Goal: Information Seeking & Learning: Learn about a topic

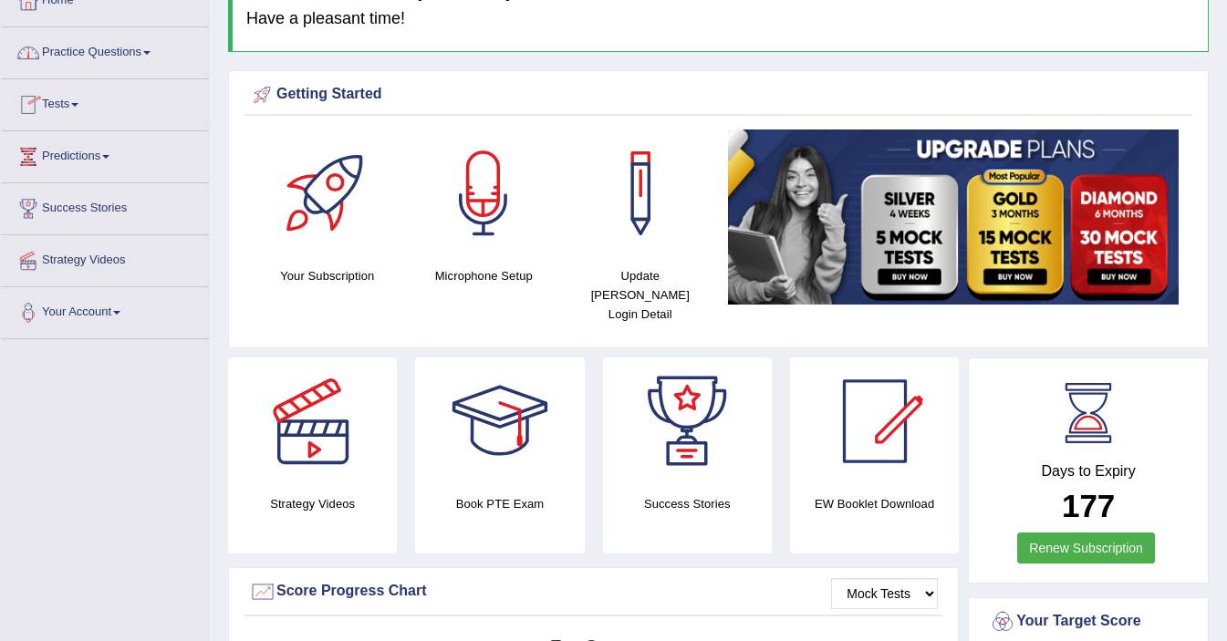
scroll to position [113, 0]
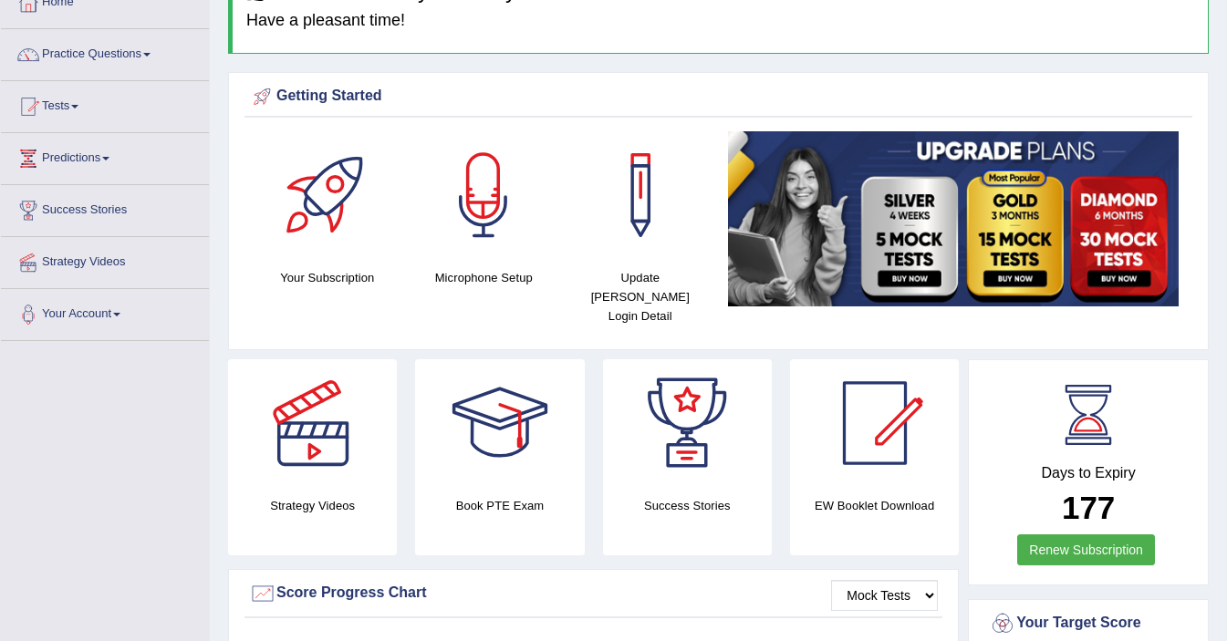
click at [76, 50] on link "Practice Questions" at bounding box center [105, 52] width 208 height 46
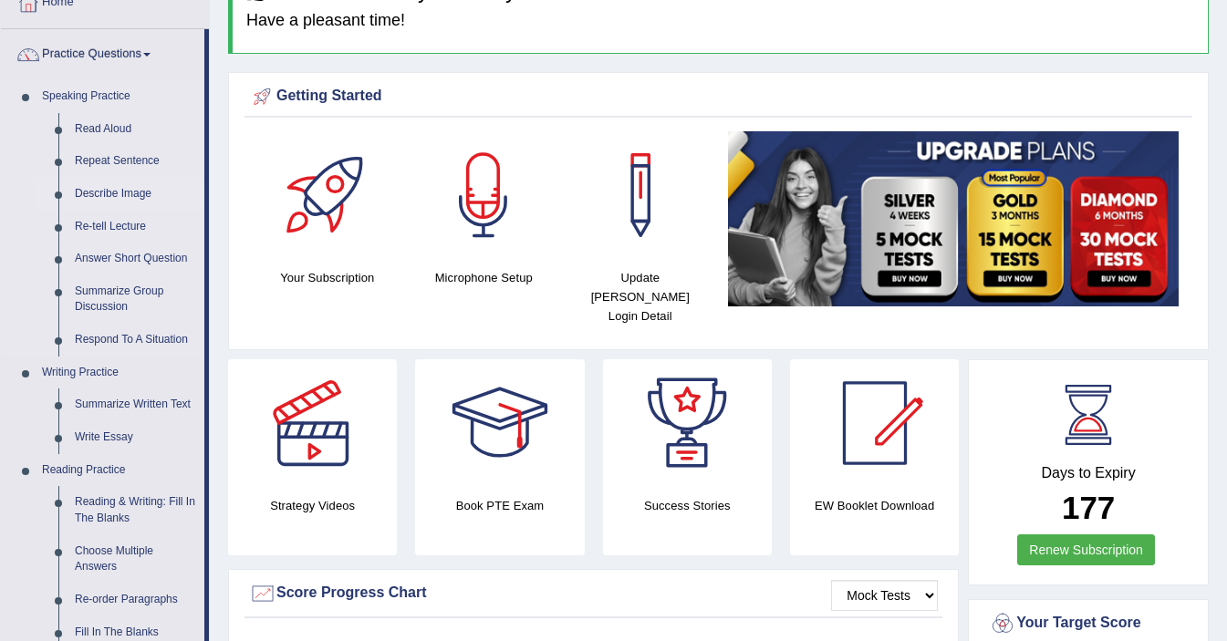
click at [120, 194] on link "Describe Image" at bounding box center [136, 194] width 138 height 33
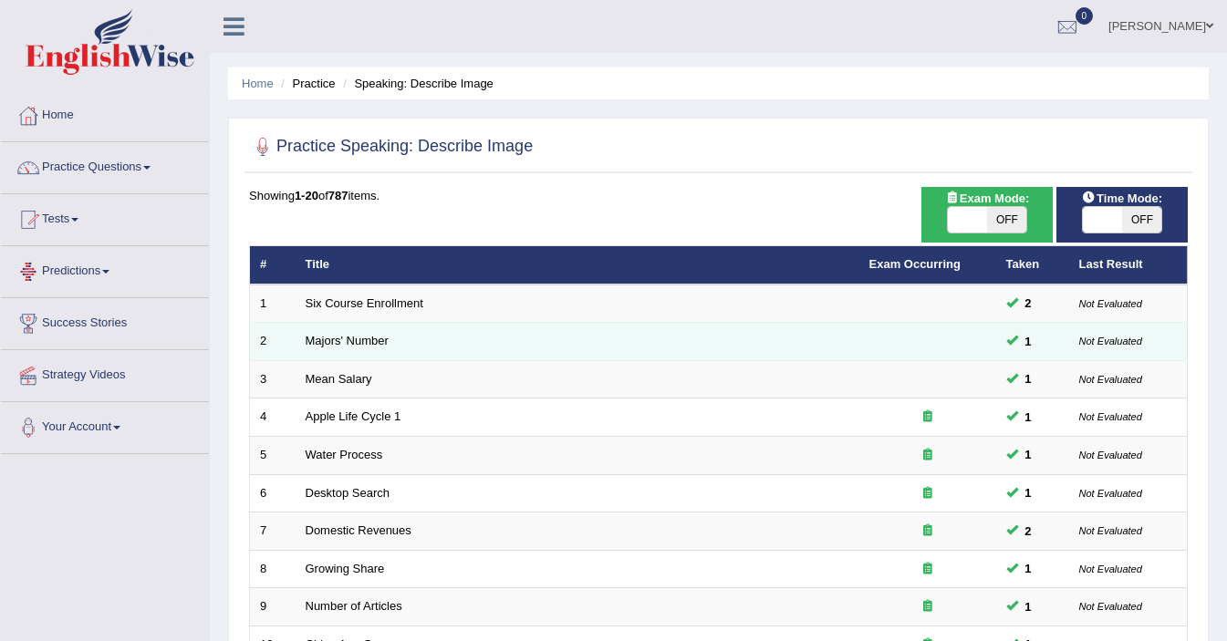
scroll to position [566, 0]
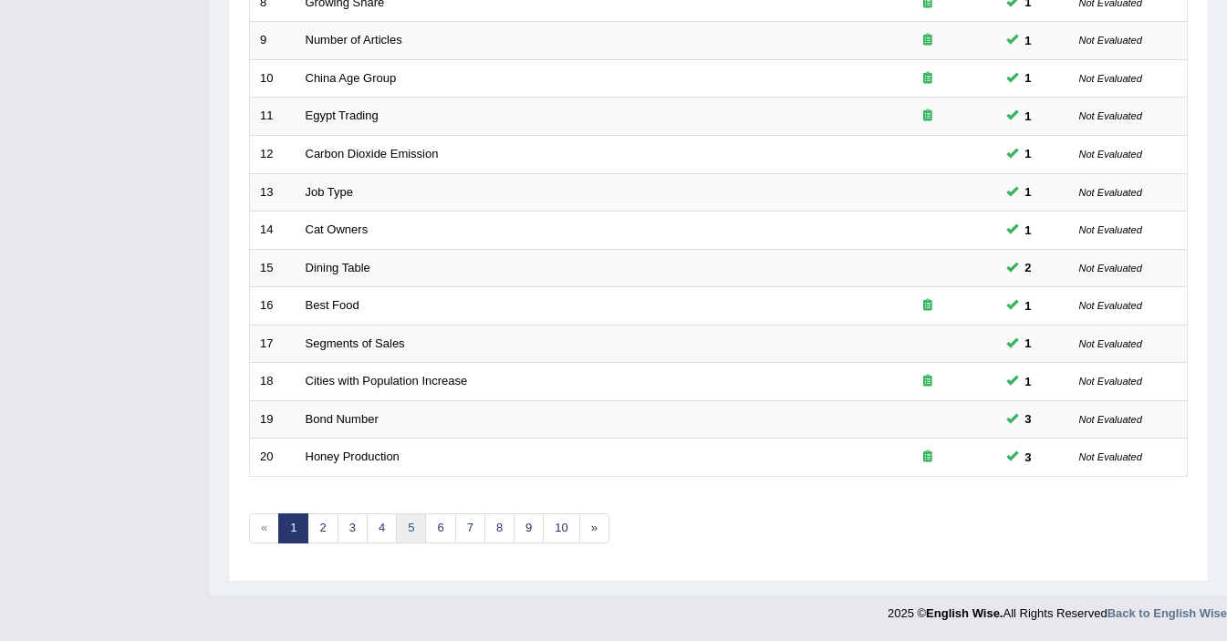
click at [401, 538] on link "5" at bounding box center [411, 528] width 30 height 30
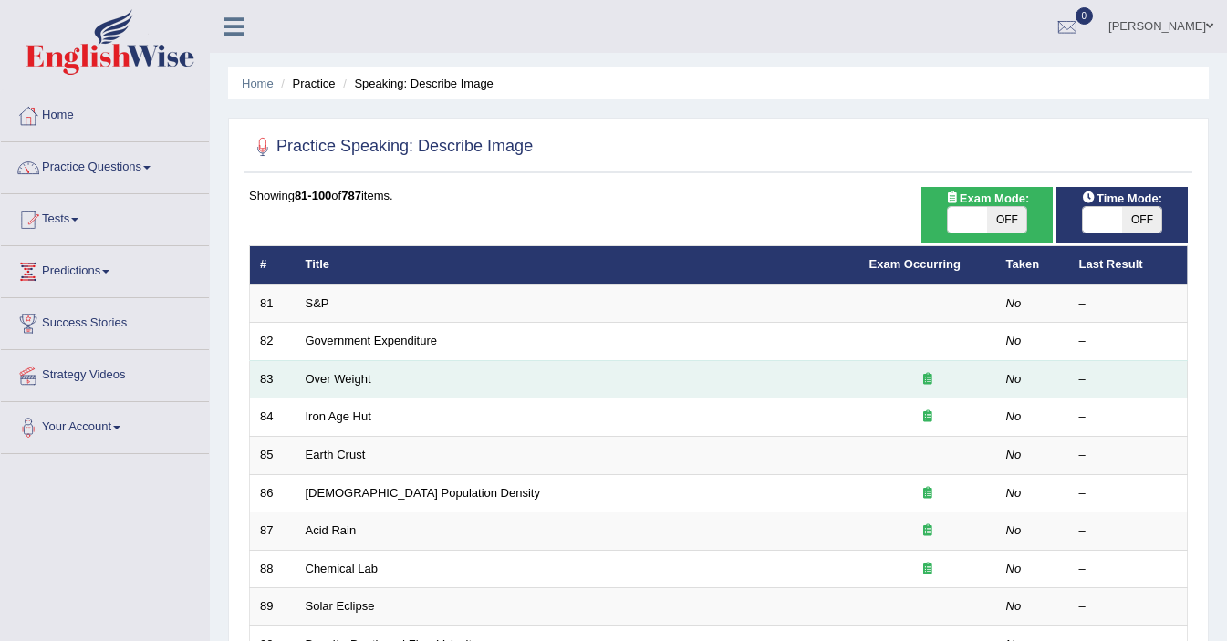
click at [386, 397] on td "Over Weight" at bounding box center [577, 379] width 564 height 38
click at [359, 383] on link "Over Weight" at bounding box center [339, 379] width 66 height 14
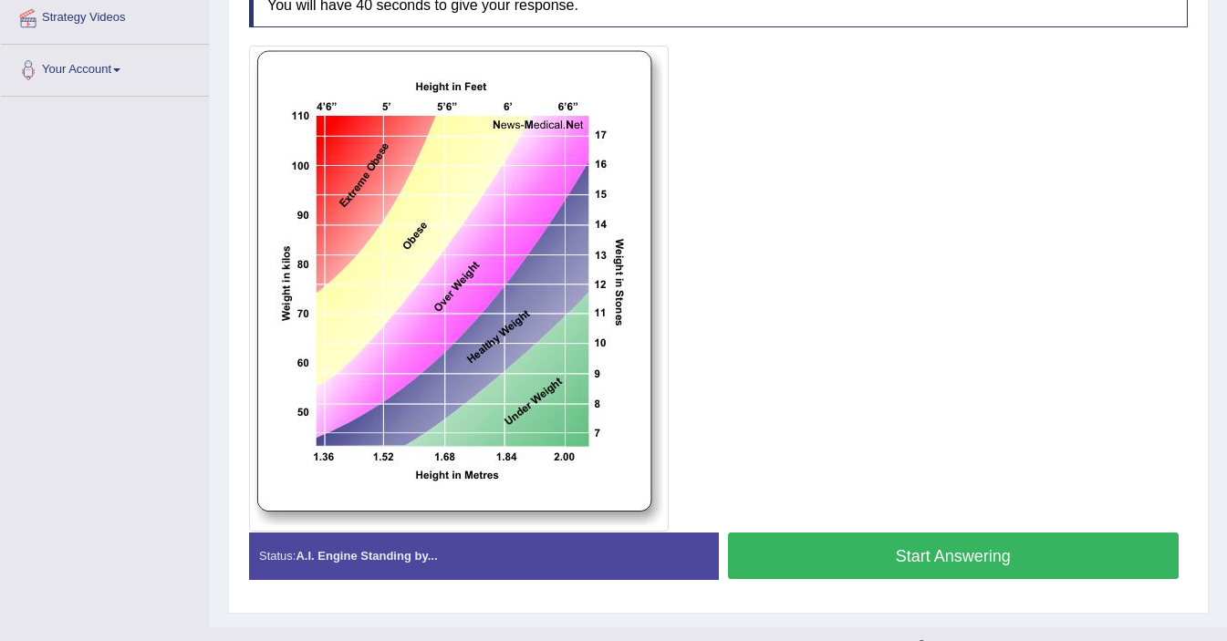
scroll to position [366, 0]
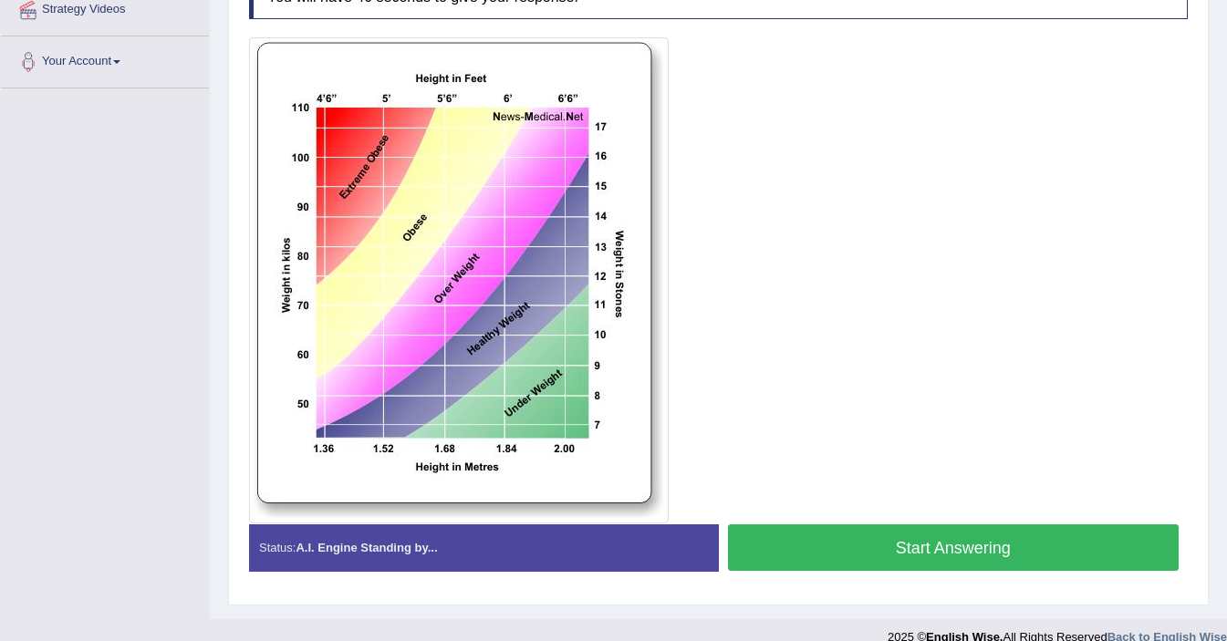
click at [894, 564] on button "Start Answering" at bounding box center [953, 547] width 451 height 47
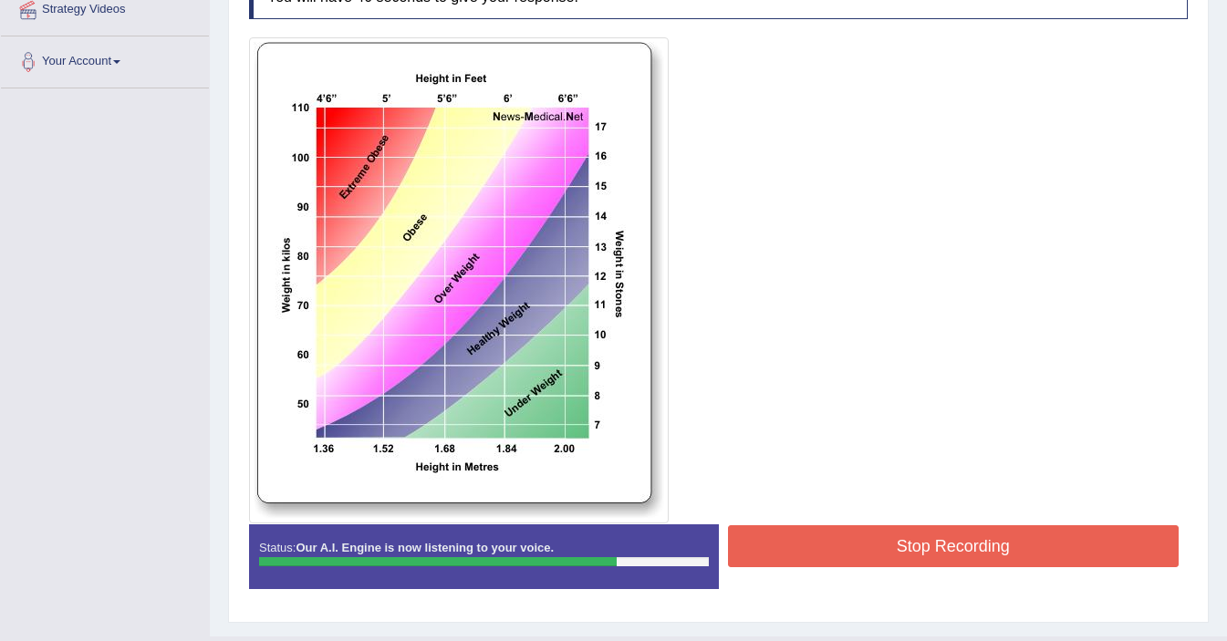
click at [946, 543] on button "Stop Recording" at bounding box center [953, 546] width 451 height 42
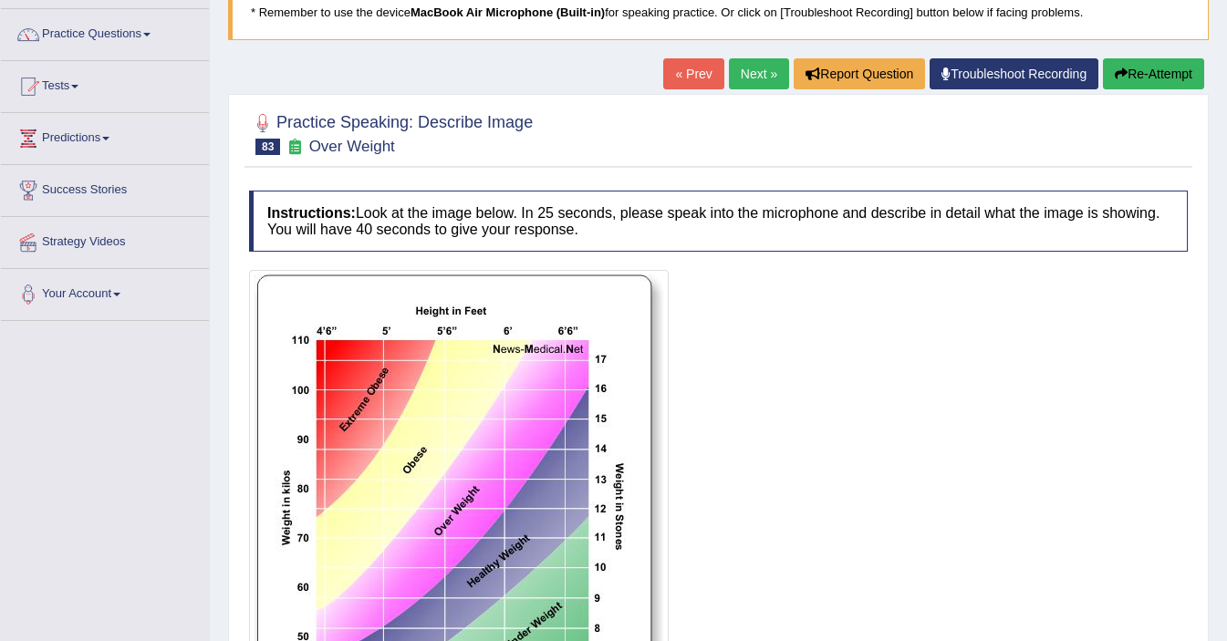
scroll to position [132, 0]
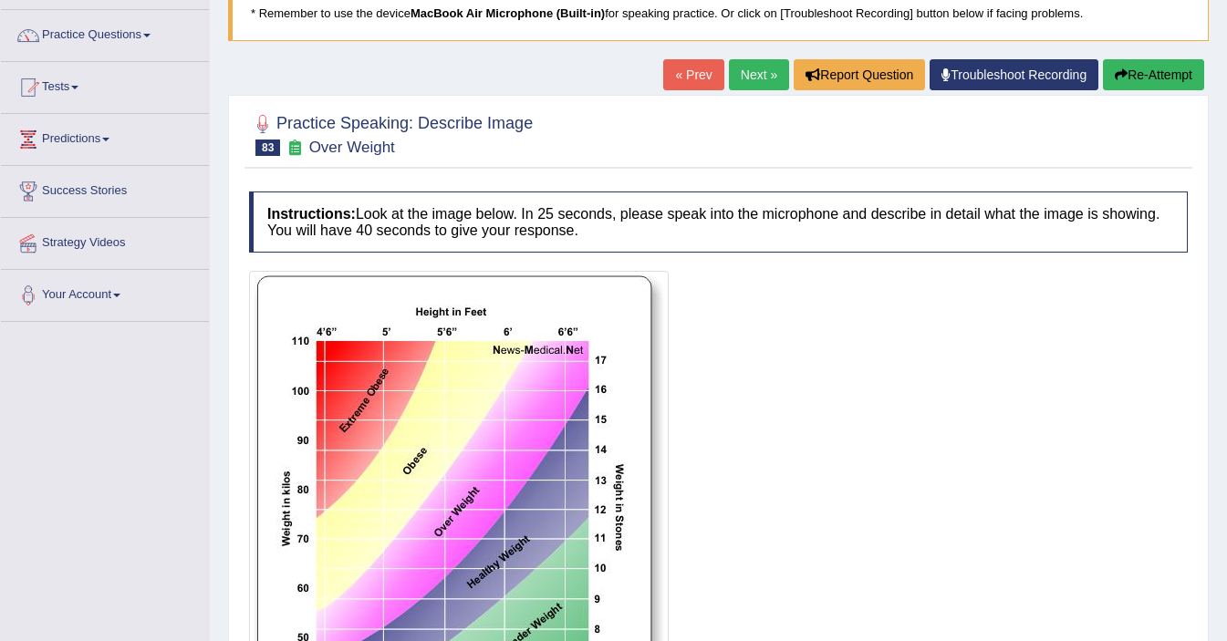
click at [750, 68] on link "Next »" at bounding box center [759, 74] width 60 height 31
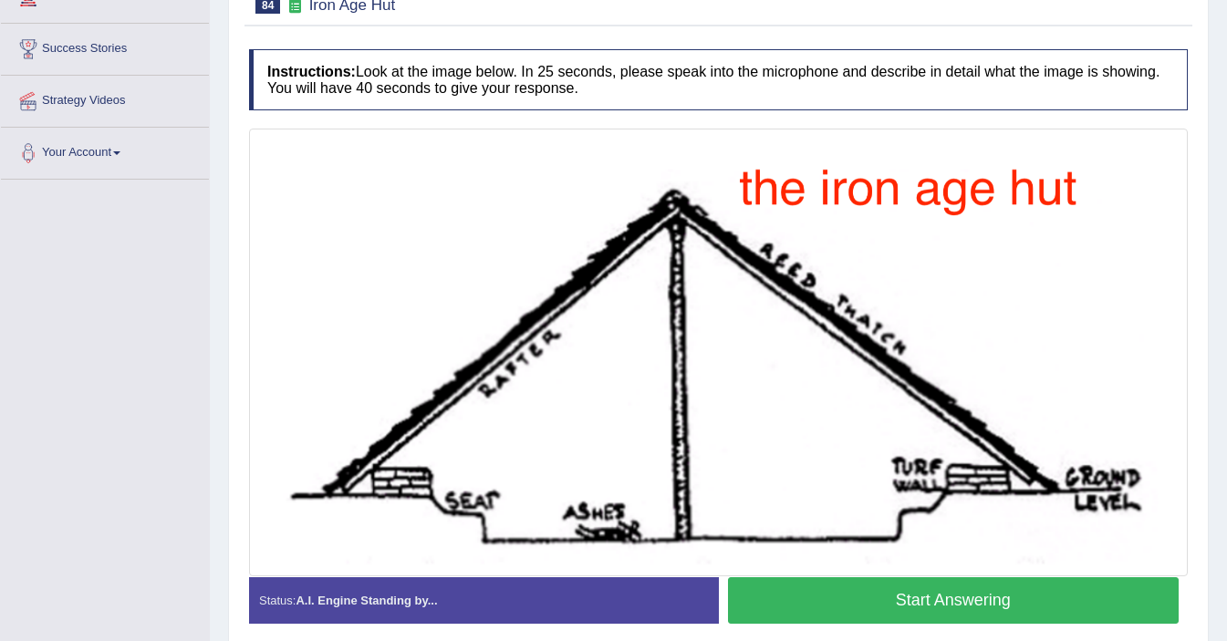
scroll to position [275, 0]
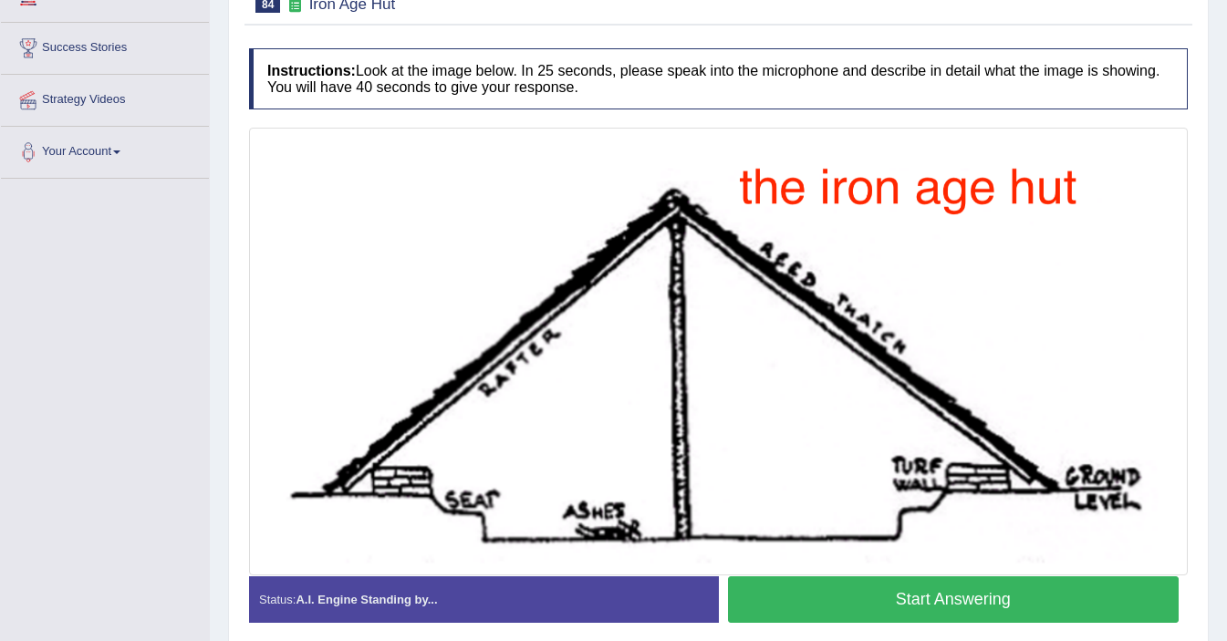
click at [896, 601] on button "Start Answering" at bounding box center [953, 599] width 451 height 47
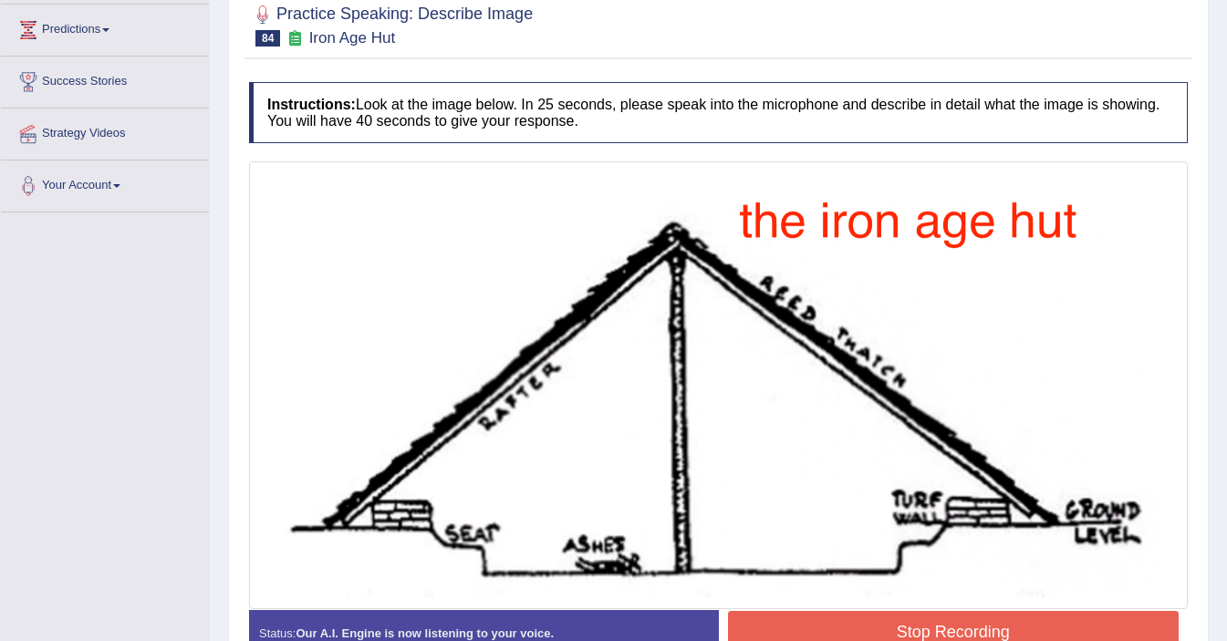
scroll to position [368, 0]
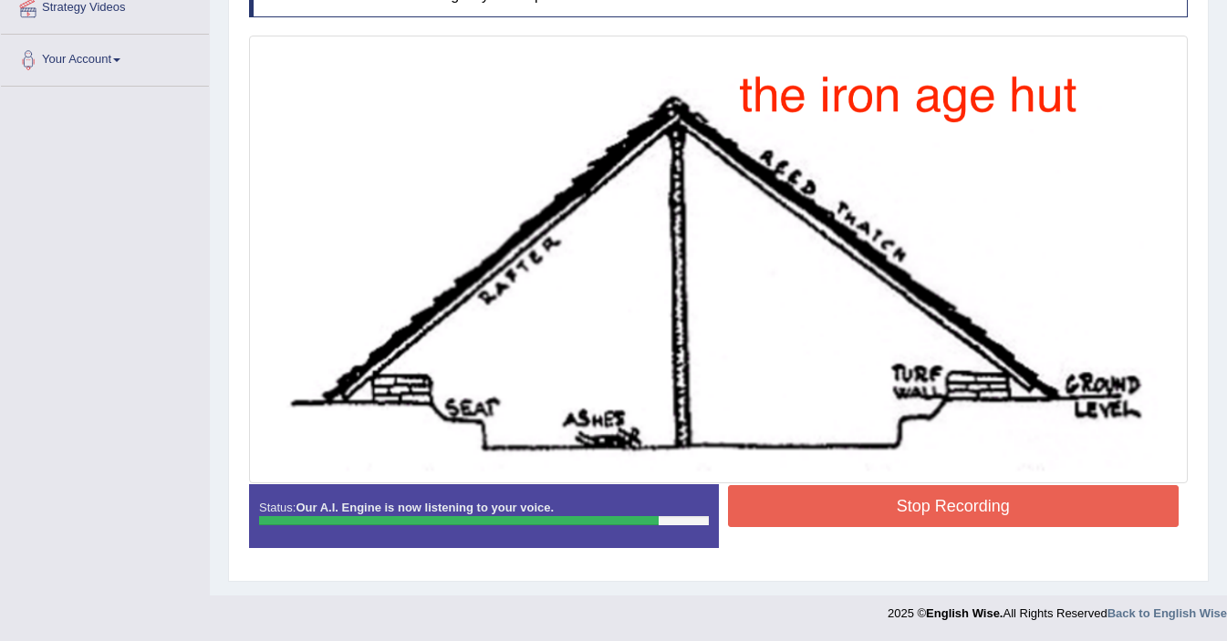
click at [841, 485] on button "Stop Recording" at bounding box center [953, 506] width 451 height 42
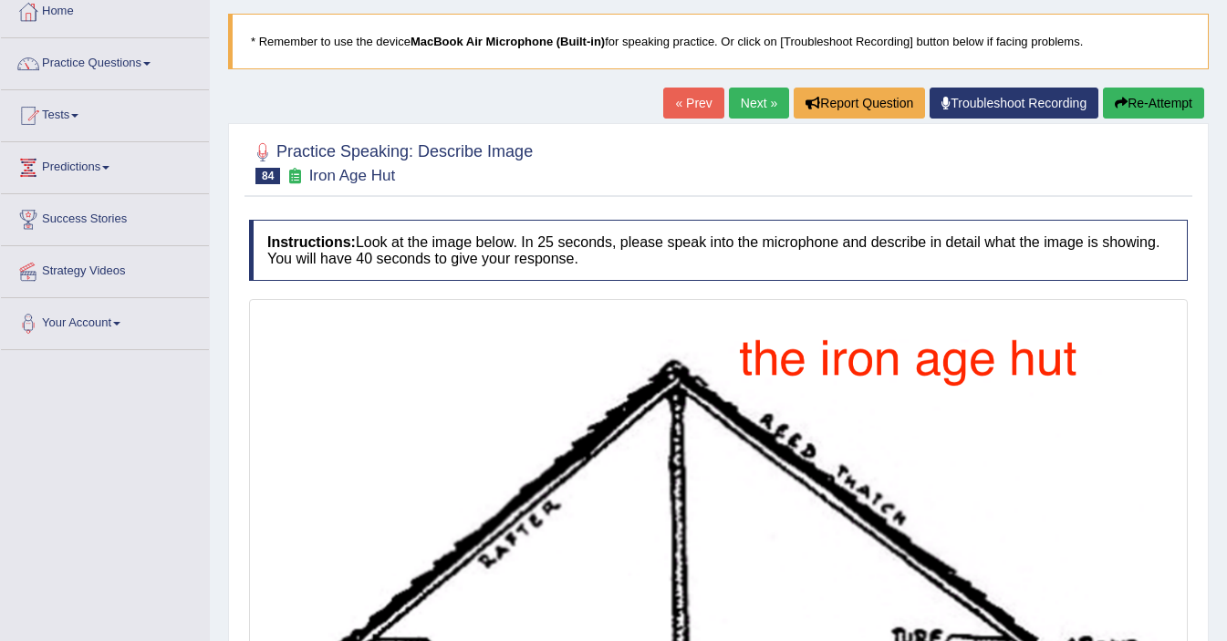
scroll to position [0, 0]
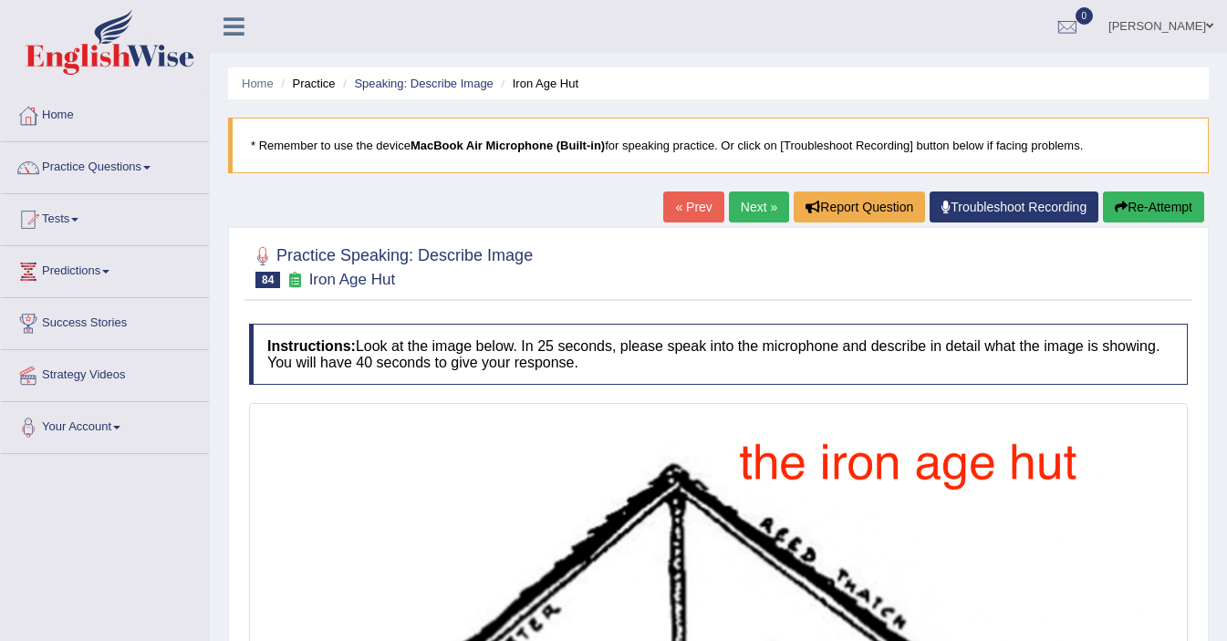
click at [741, 216] on link "Next »" at bounding box center [759, 207] width 60 height 31
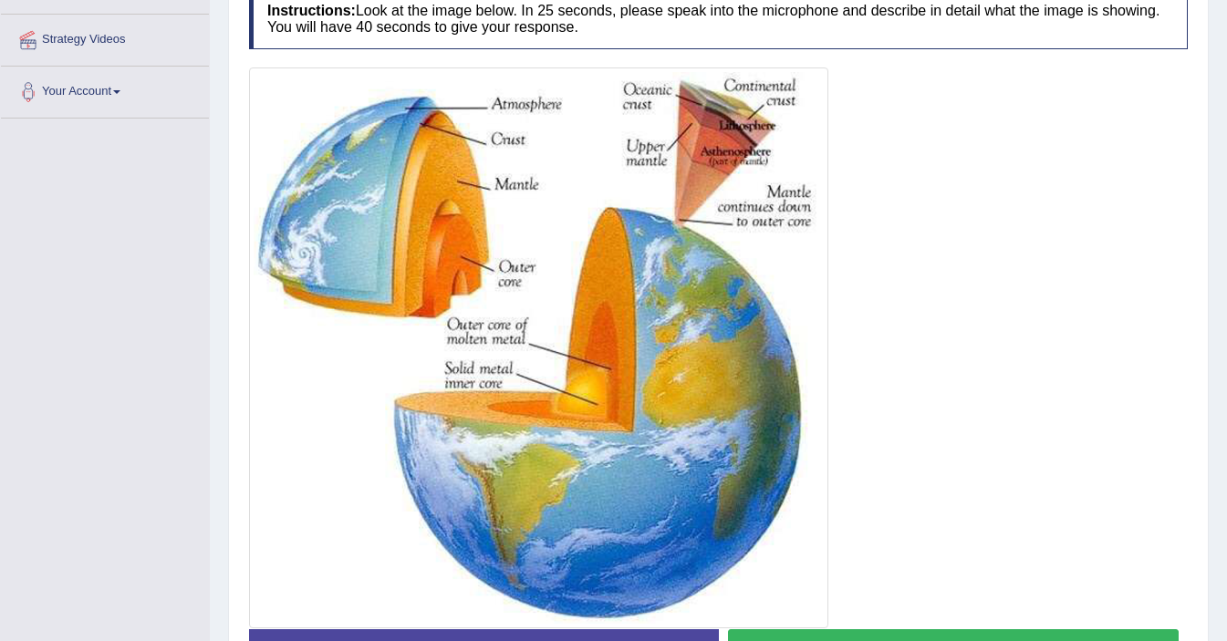
scroll to position [370, 0]
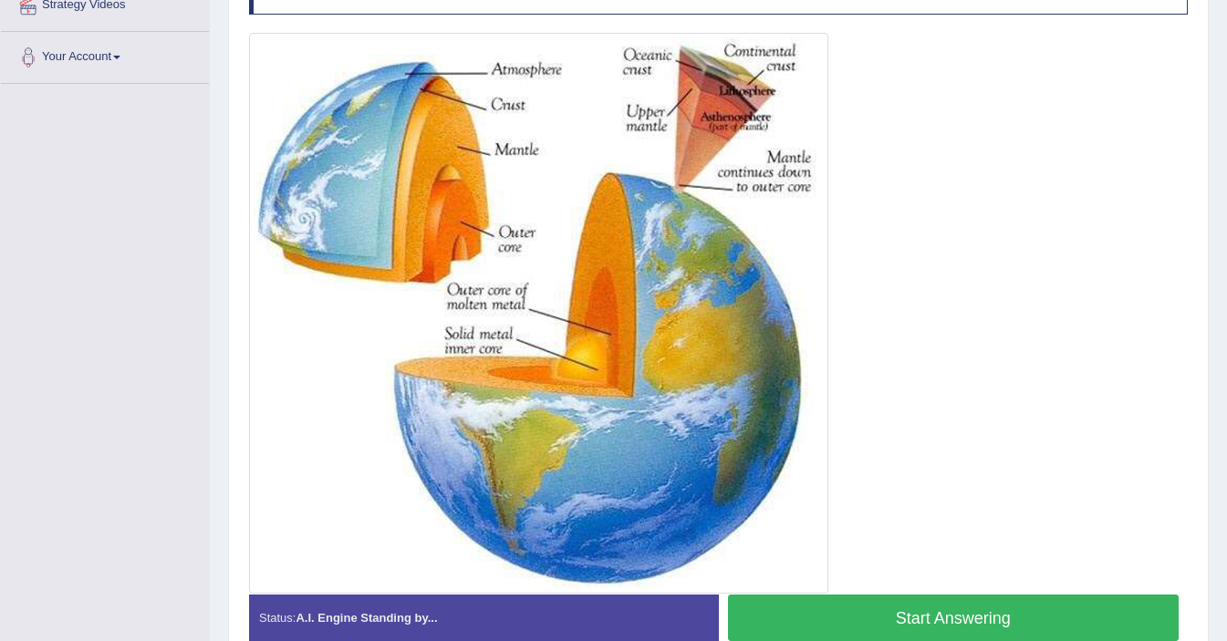
click at [937, 618] on button "Start Answering" at bounding box center [953, 618] width 451 height 47
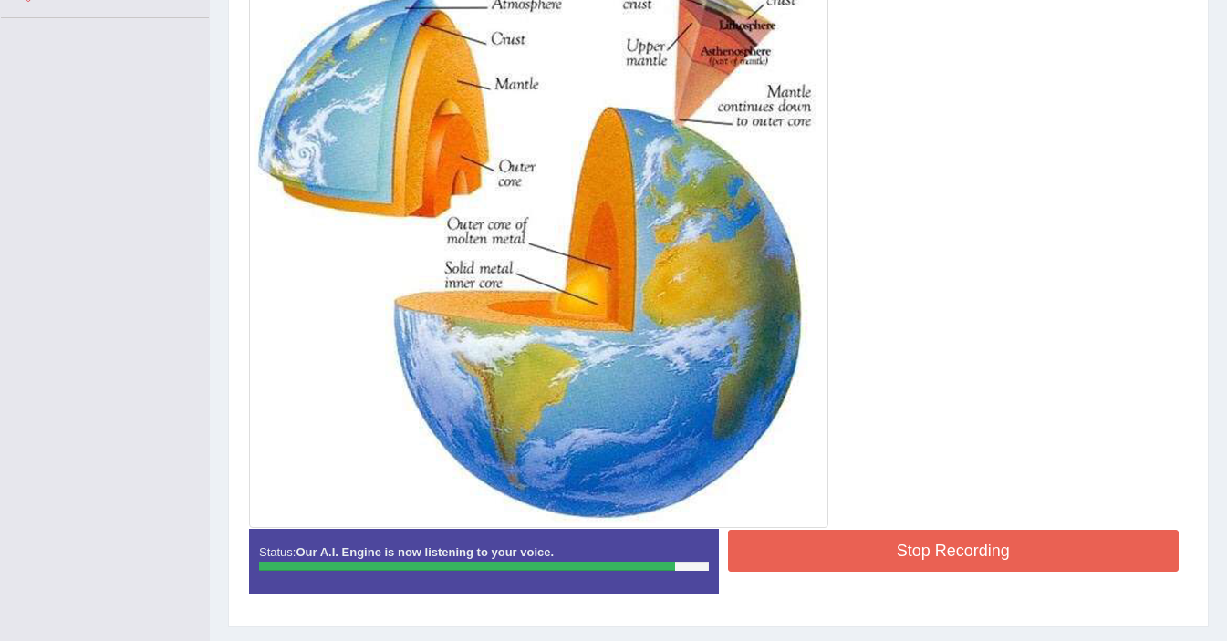
scroll to position [482, 0]
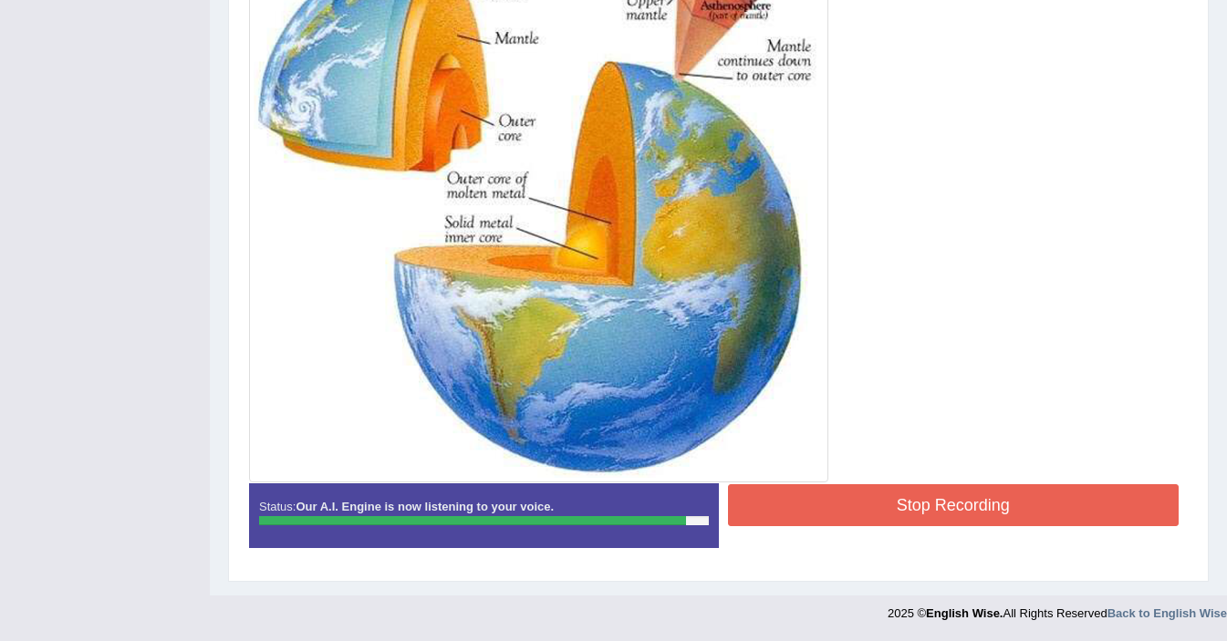
click at [843, 506] on button "Stop Recording" at bounding box center [953, 505] width 451 height 42
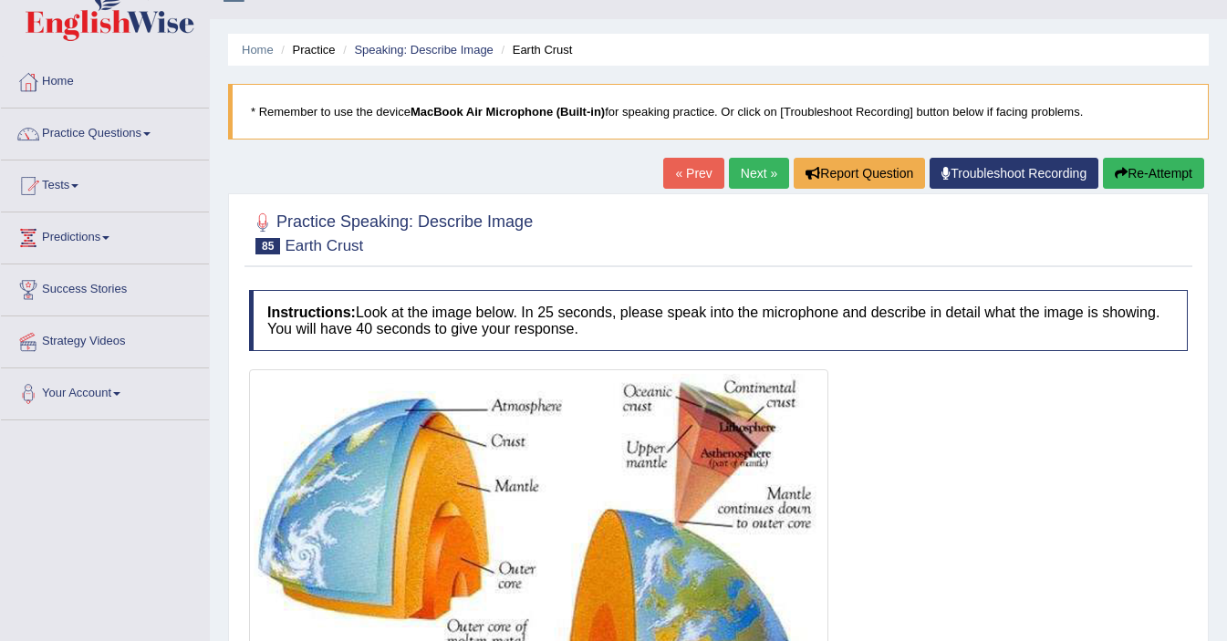
scroll to position [29, 0]
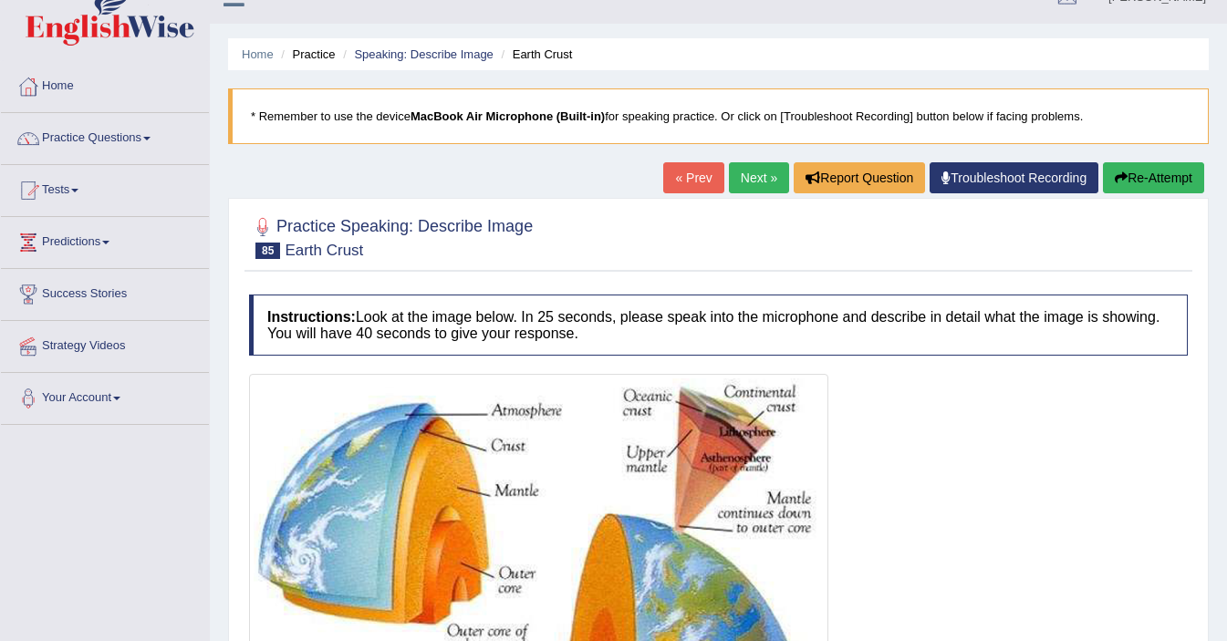
click at [745, 183] on link "Next »" at bounding box center [759, 177] width 60 height 31
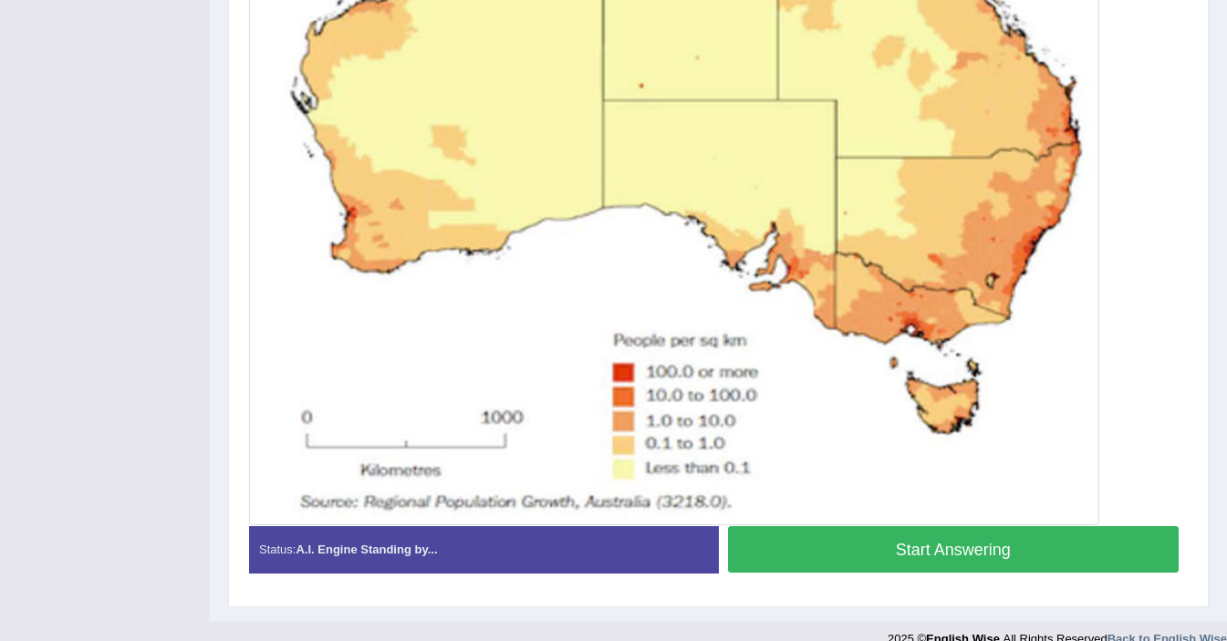
scroll to position [688, 0]
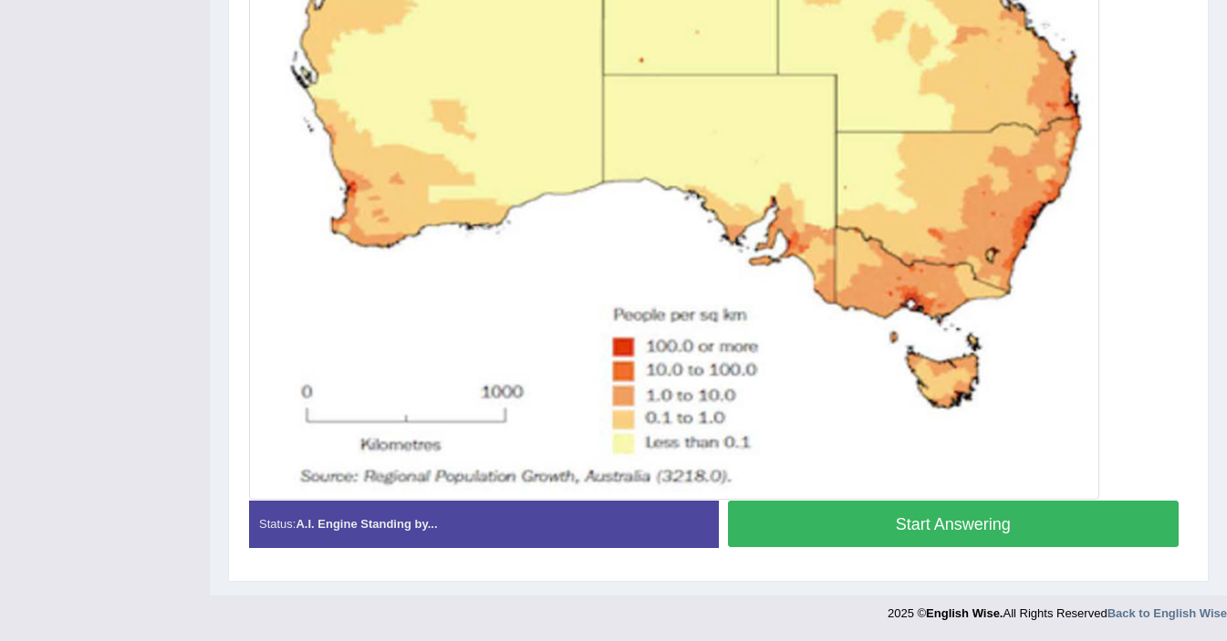
click at [537, 284] on img at bounding box center [674, 107] width 841 height 775
click at [913, 532] on button "Start Answering" at bounding box center [953, 524] width 451 height 47
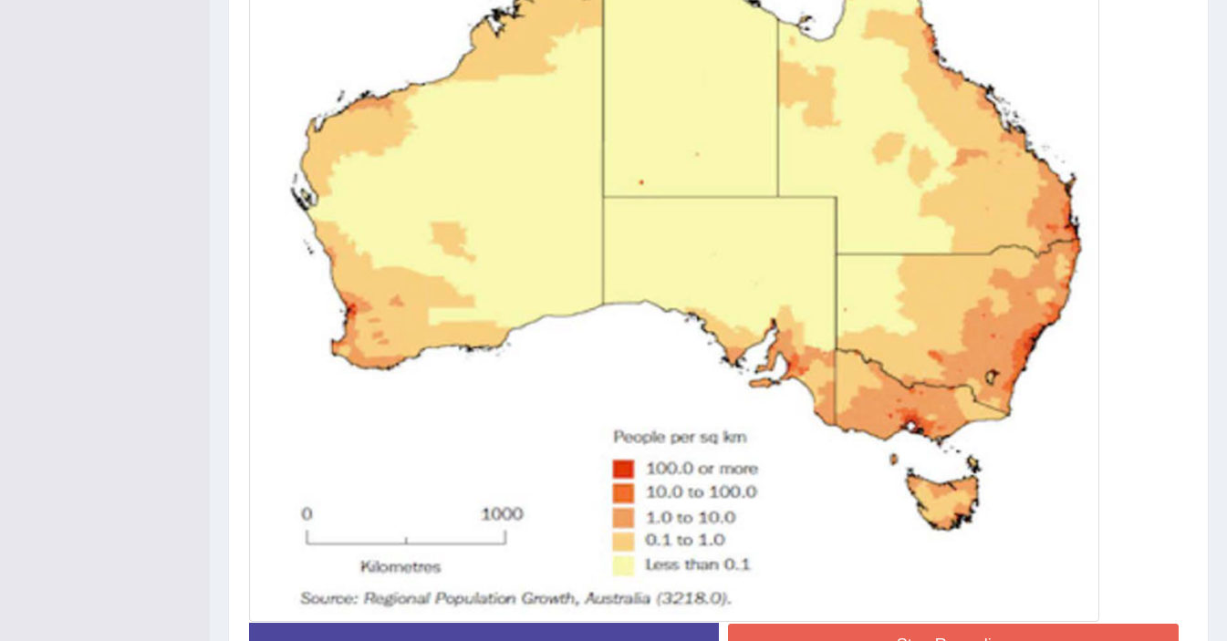
scroll to position [705, 0]
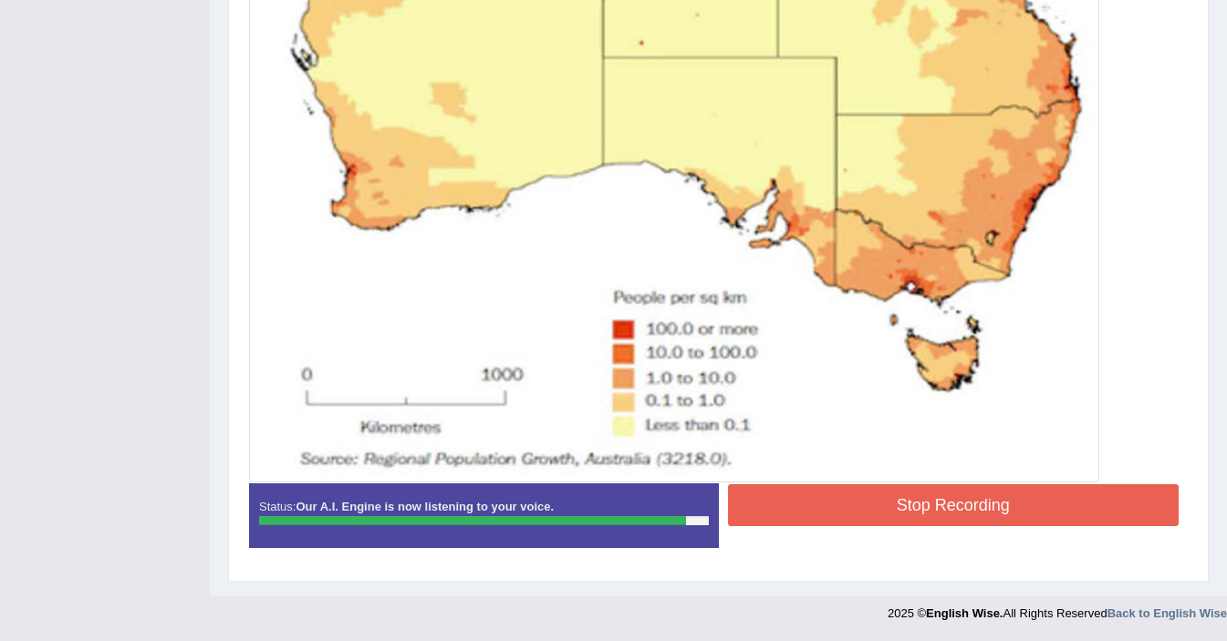
click at [913, 504] on button "Stop Recording" at bounding box center [953, 505] width 451 height 42
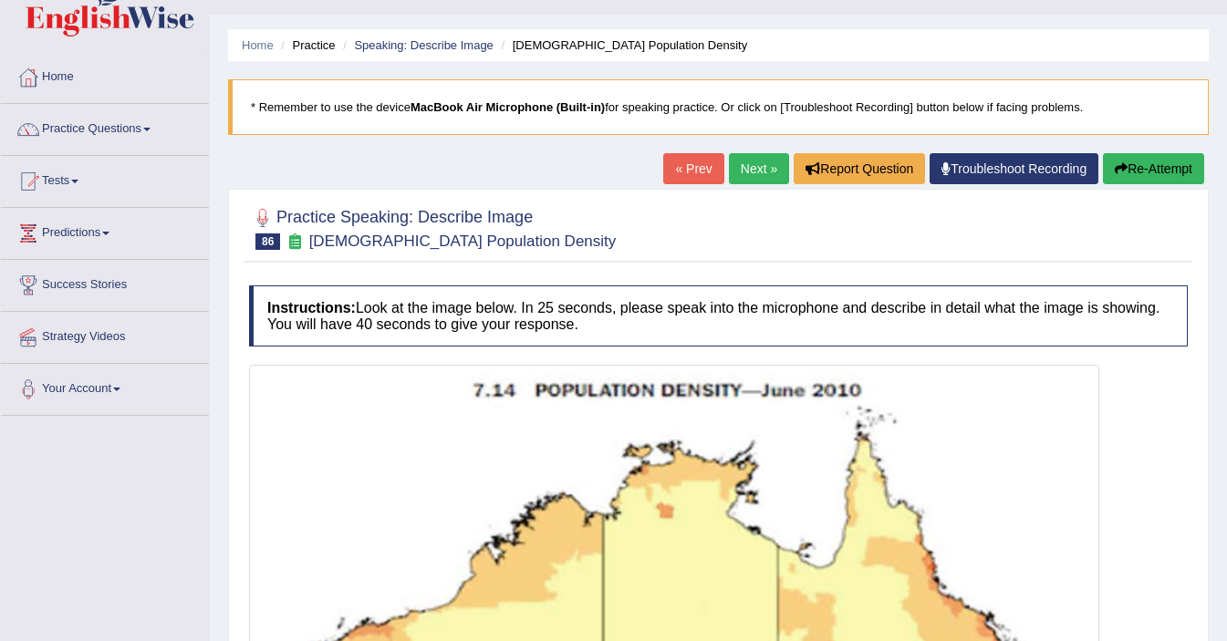
scroll to position [0, 0]
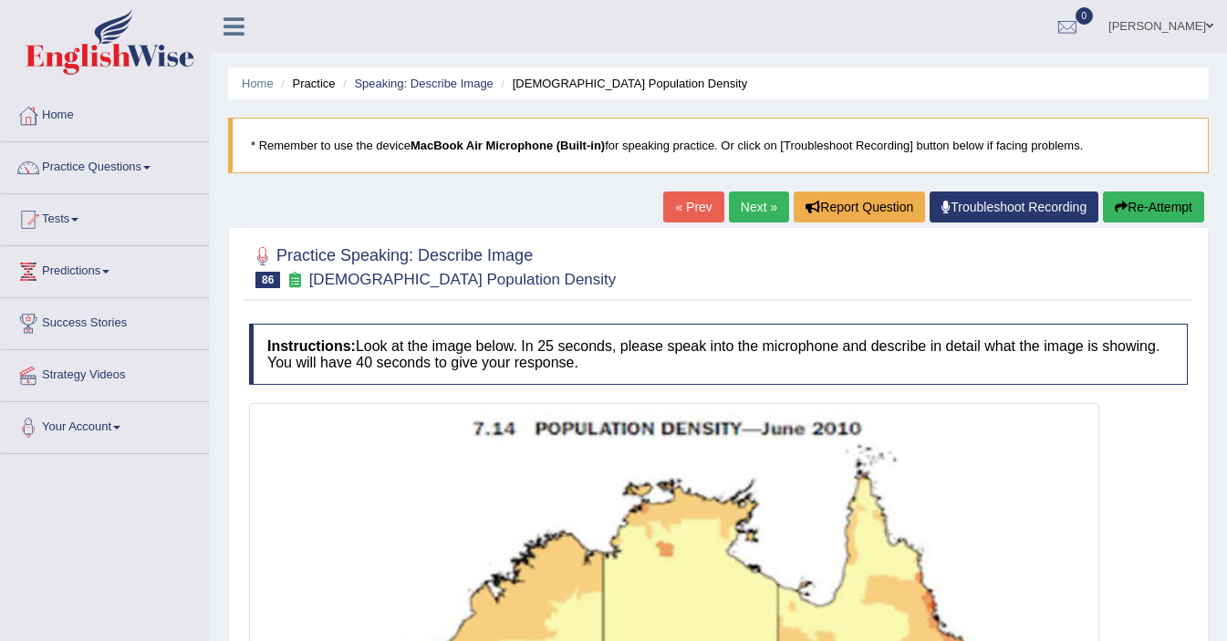
click at [746, 199] on link "Next »" at bounding box center [759, 207] width 60 height 31
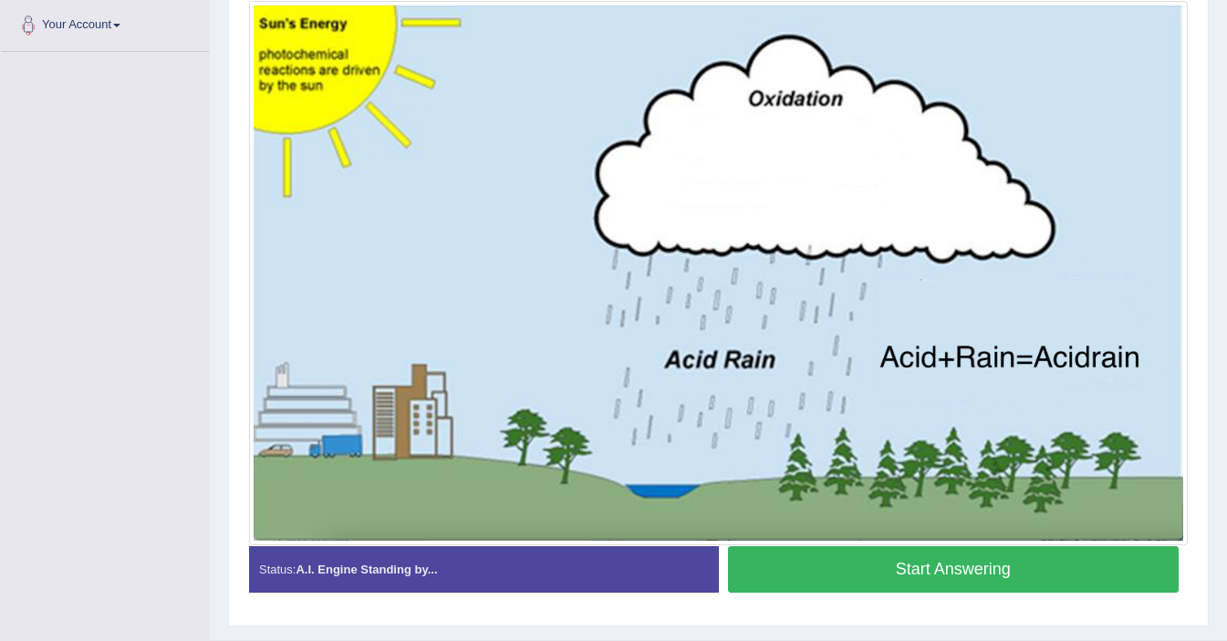
scroll to position [447, 0]
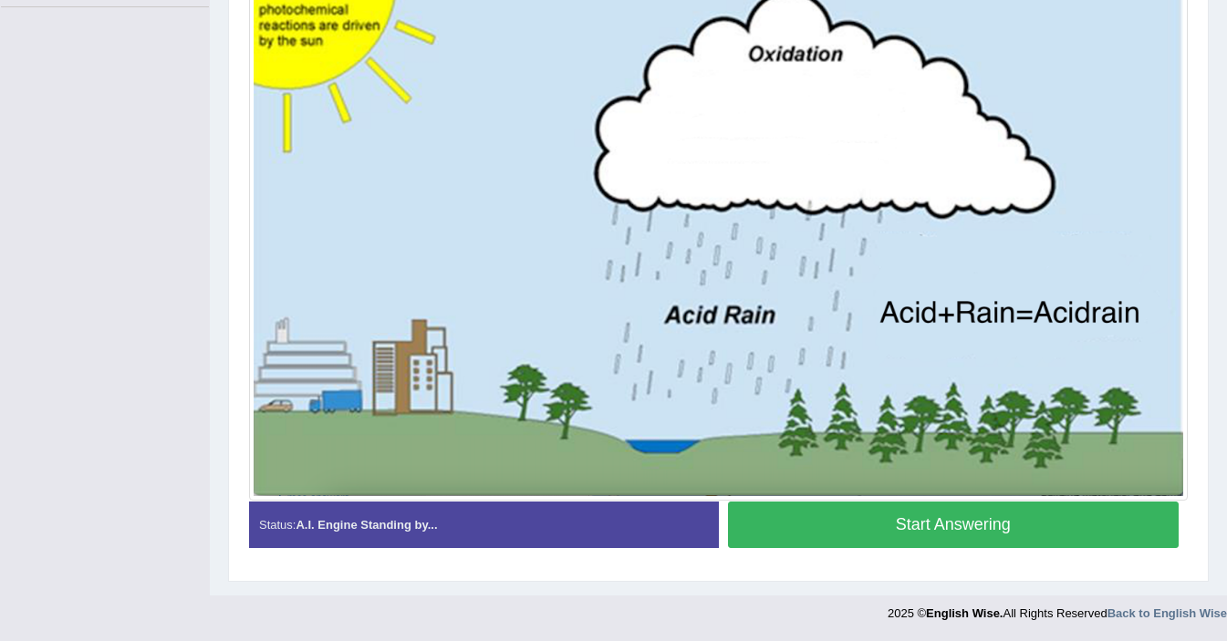
click at [827, 523] on button "Start Answering" at bounding box center [953, 525] width 451 height 47
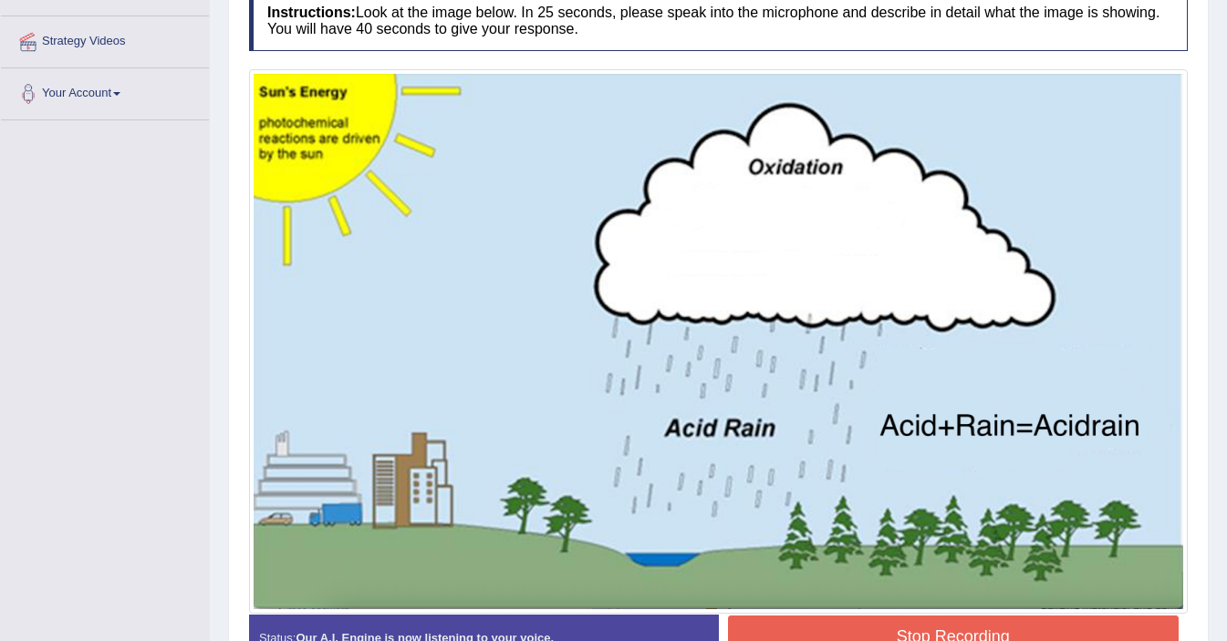
scroll to position [350, 0]
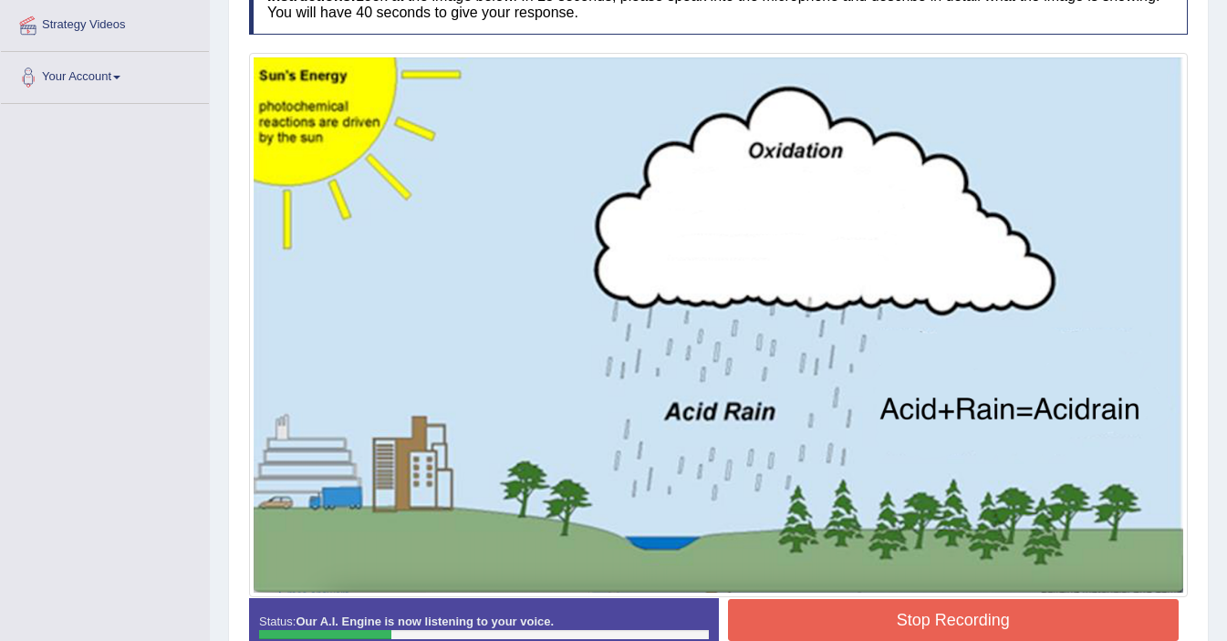
click at [297, 142] on img at bounding box center [718, 324] width 929 height 535
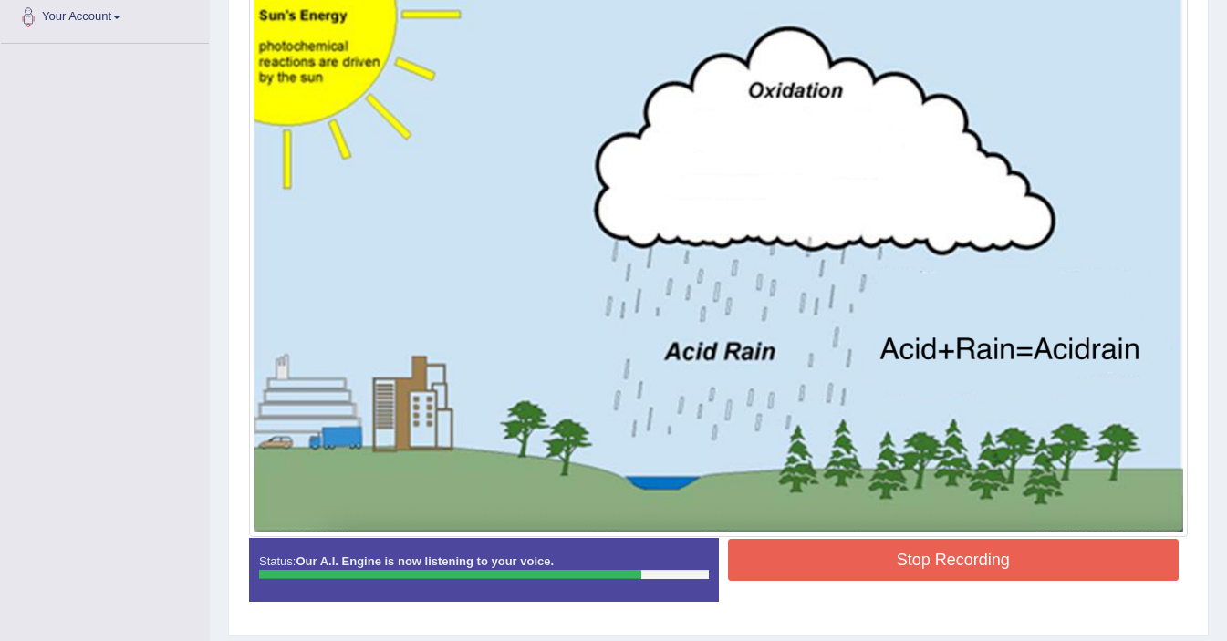
scroll to position [406, 0]
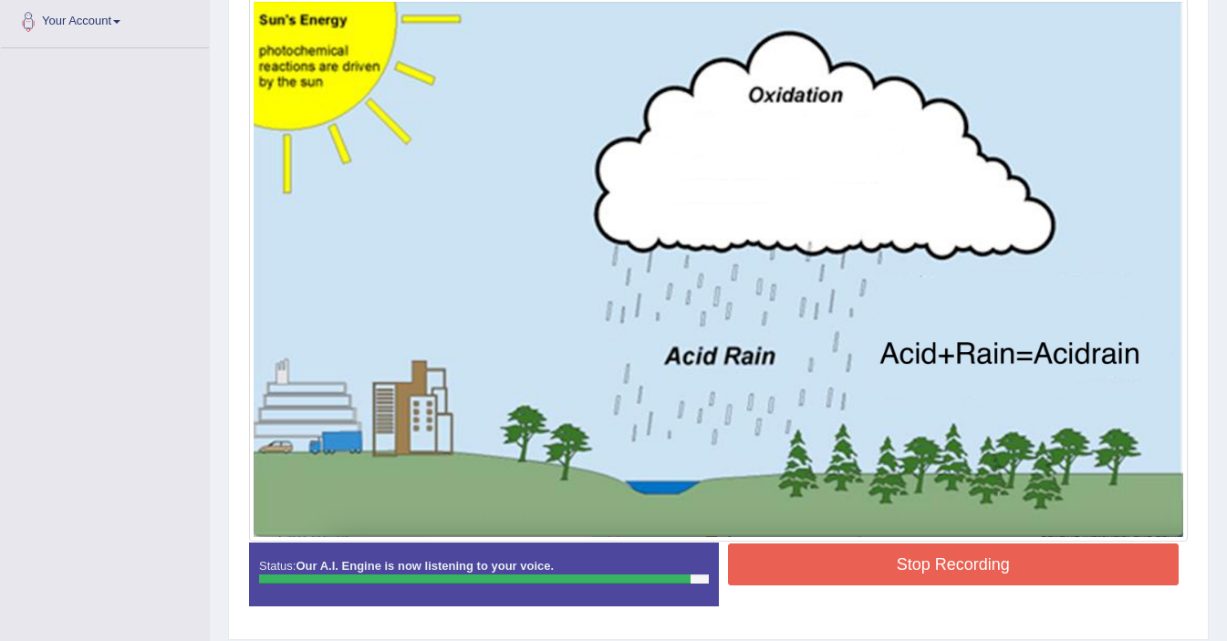
click at [969, 557] on button "Stop Recording" at bounding box center [953, 565] width 451 height 42
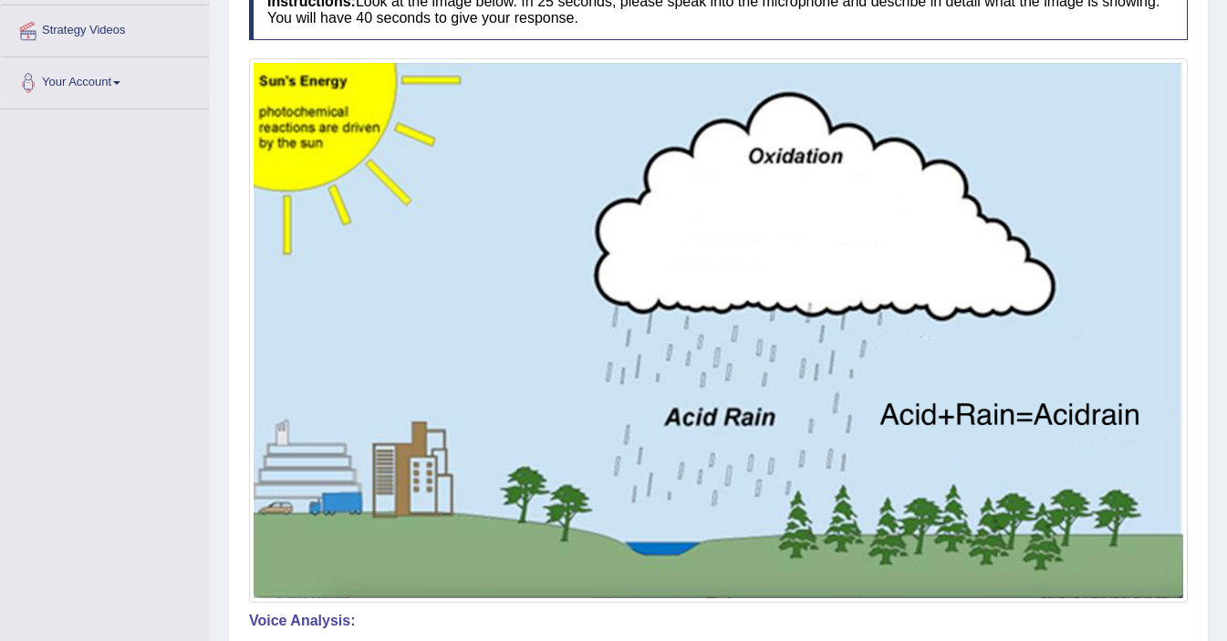
scroll to position [0, 0]
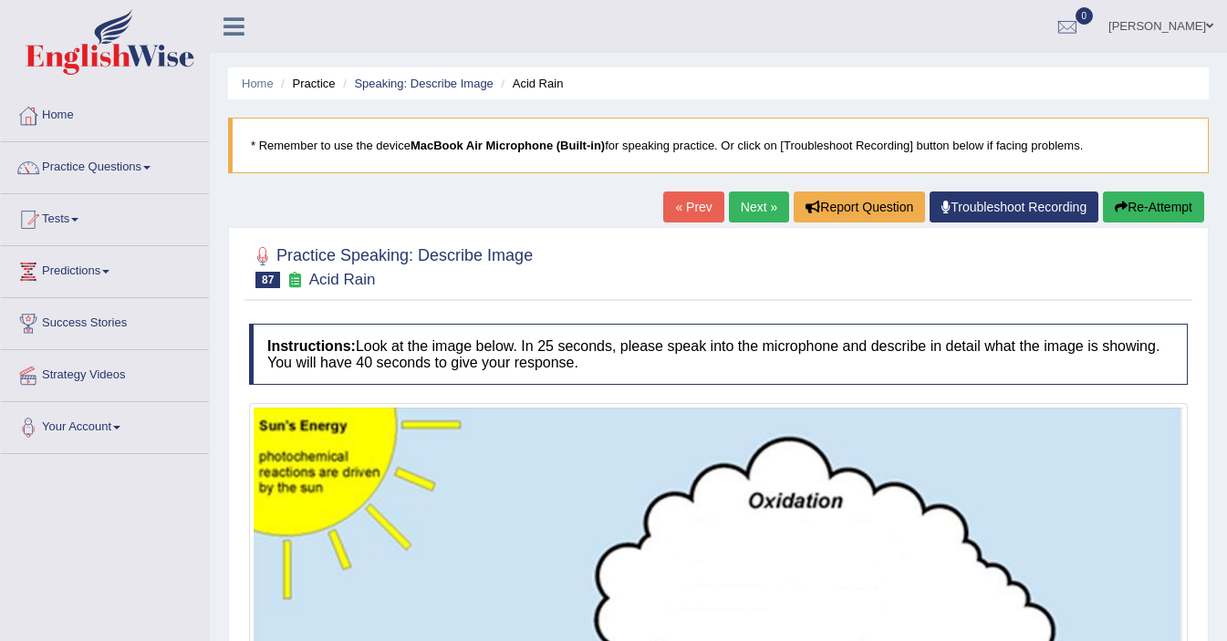
click at [745, 214] on link "Next »" at bounding box center [759, 207] width 60 height 31
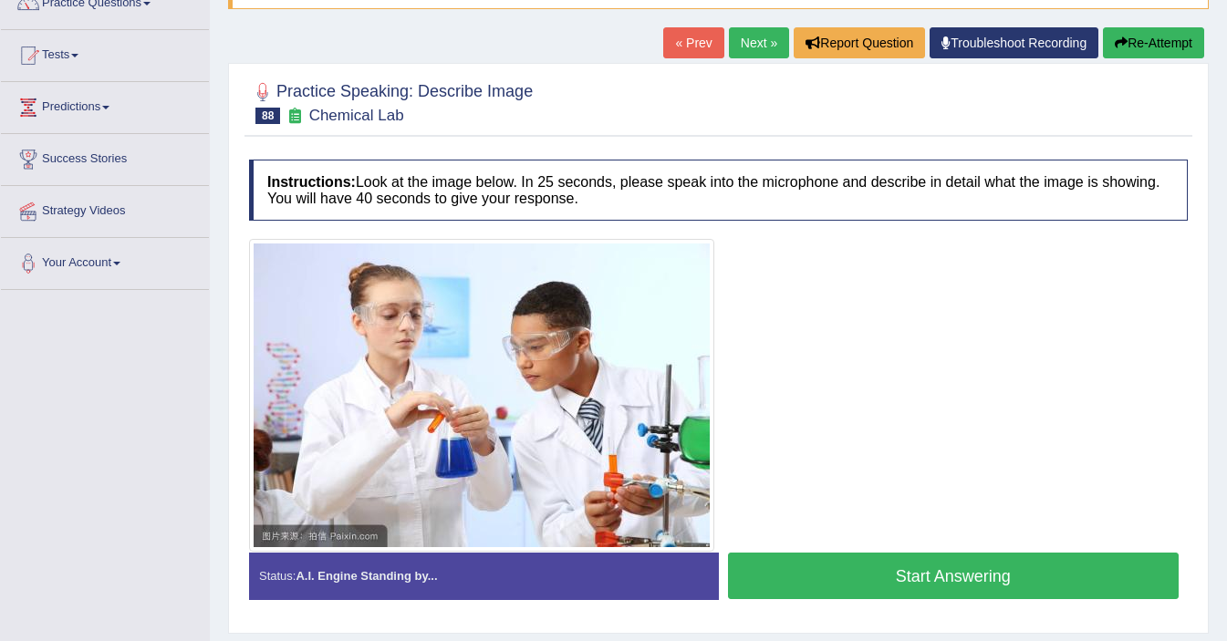
scroll to position [163, 0]
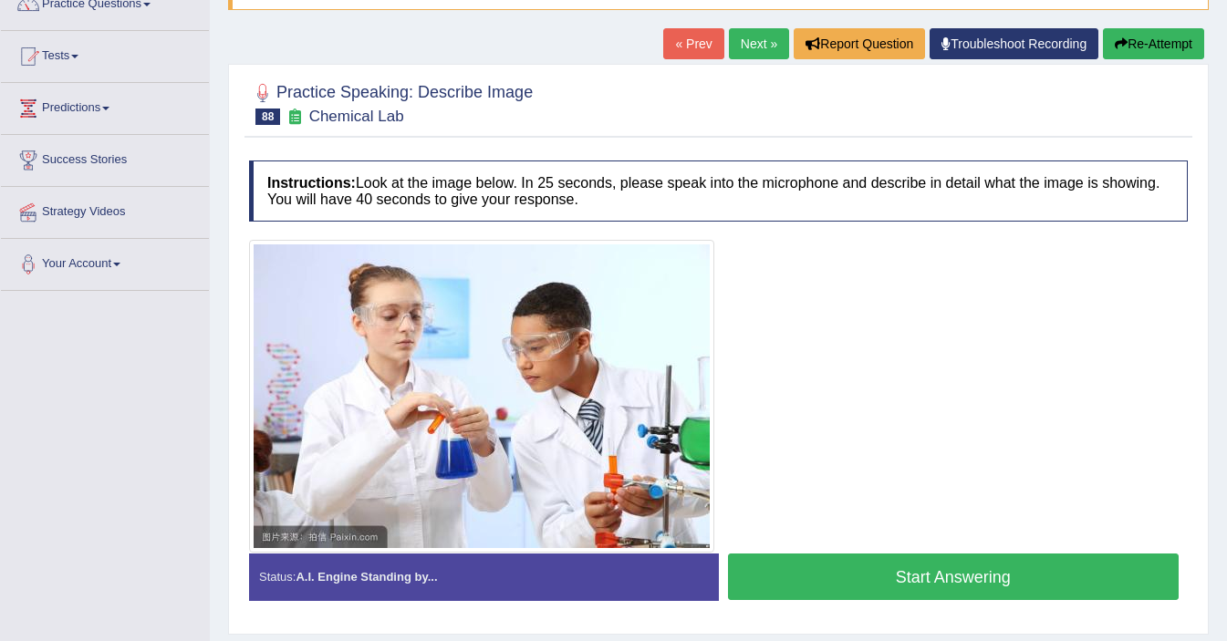
click at [939, 579] on button "Start Answering" at bounding box center [953, 577] width 451 height 47
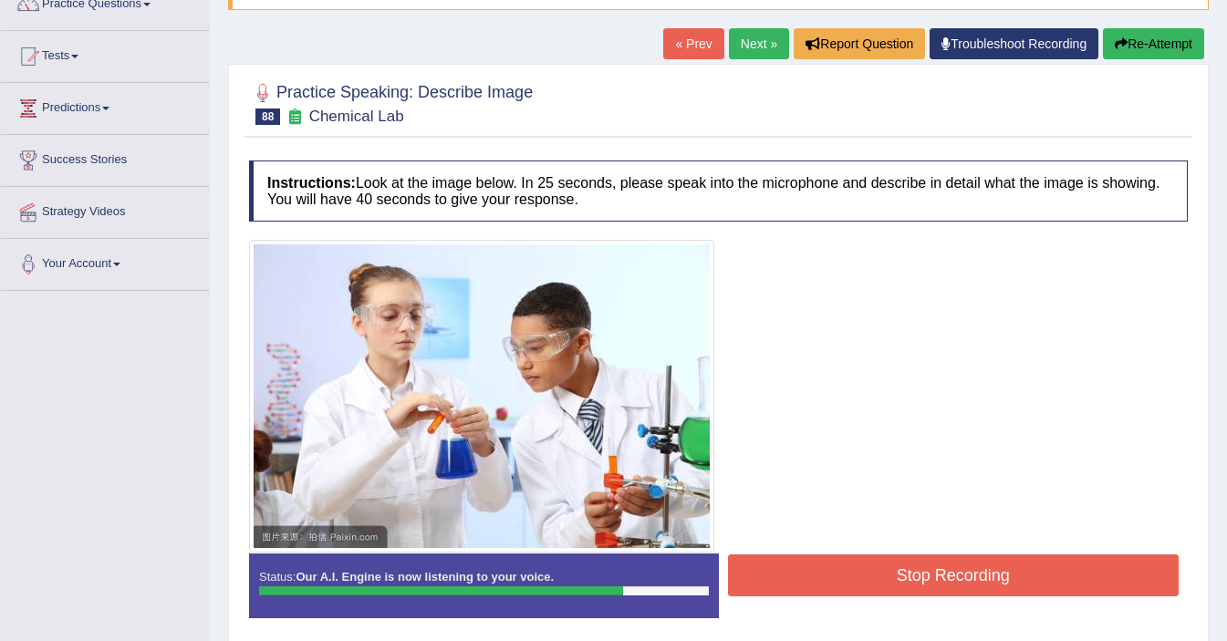
click at [947, 582] on button "Stop Recording" at bounding box center [953, 575] width 451 height 42
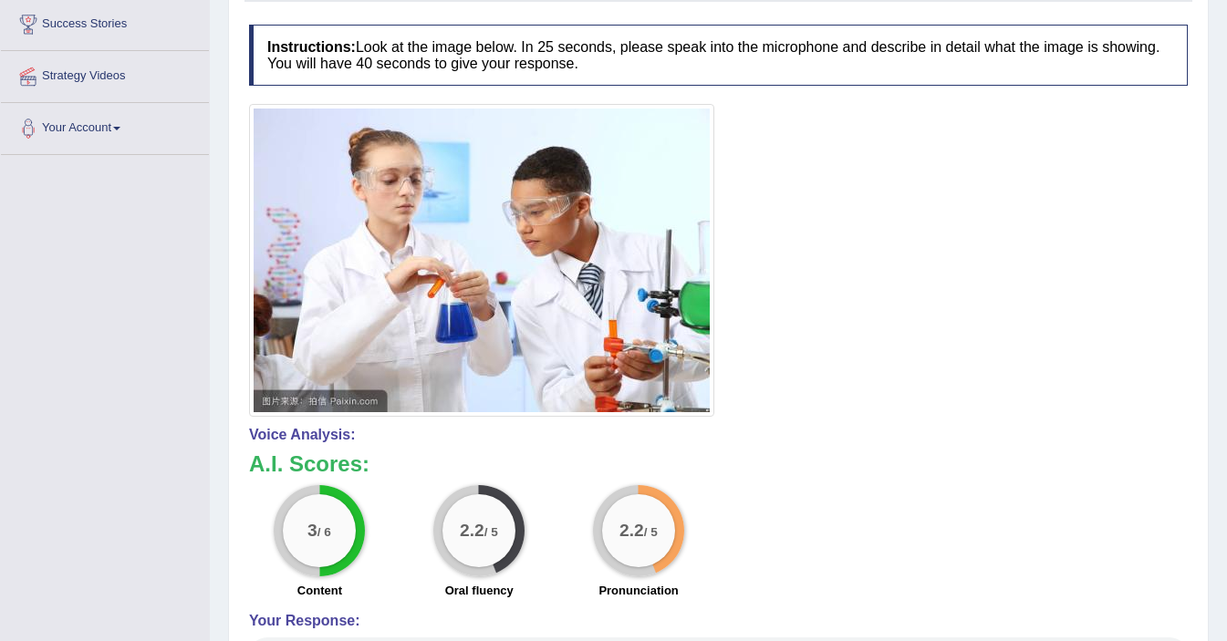
scroll to position [181, 0]
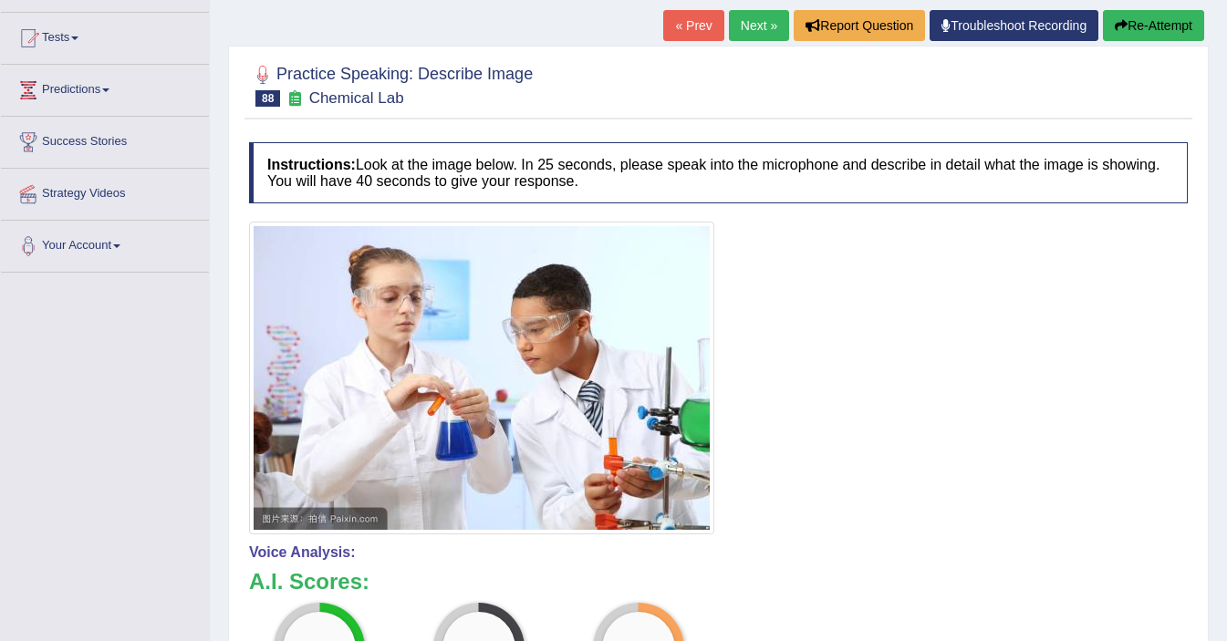
click at [1132, 33] on button "Re-Attempt" at bounding box center [1153, 25] width 101 height 31
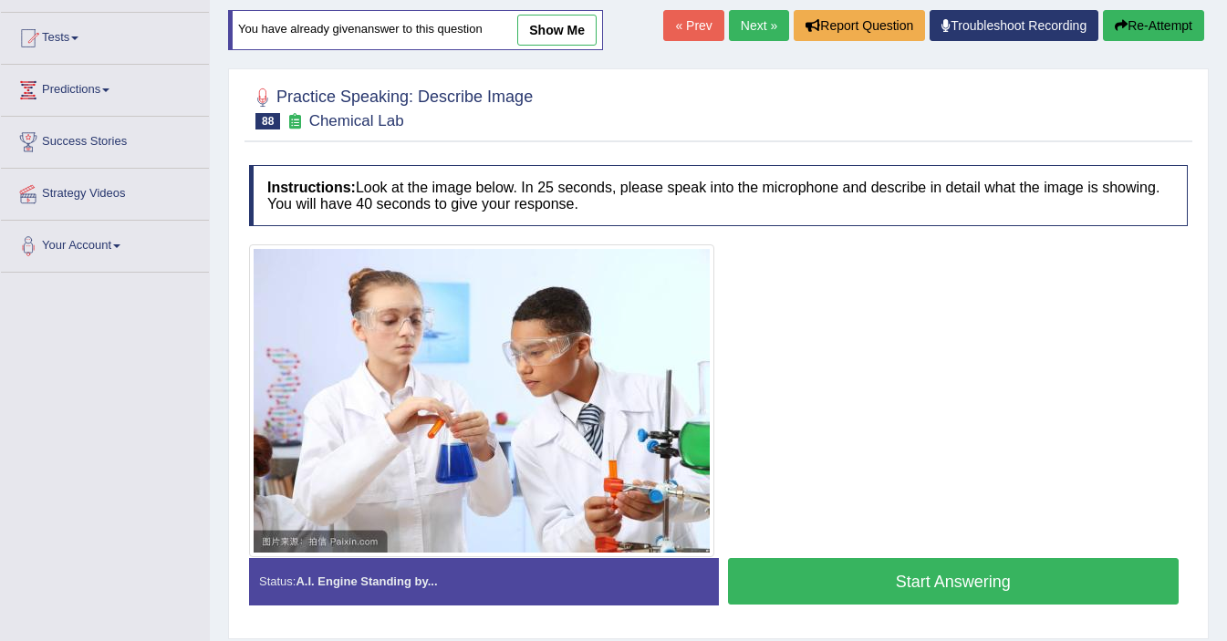
click at [952, 591] on button "Start Answering" at bounding box center [953, 581] width 451 height 47
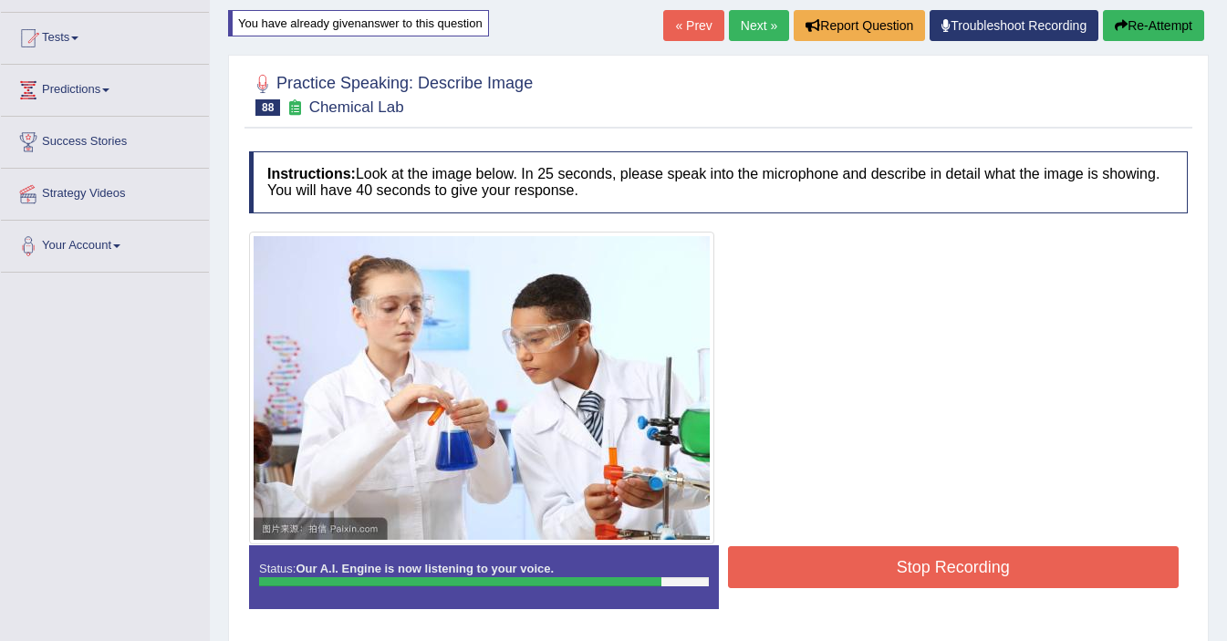
click at [1008, 579] on button "Stop Recording" at bounding box center [953, 567] width 451 height 42
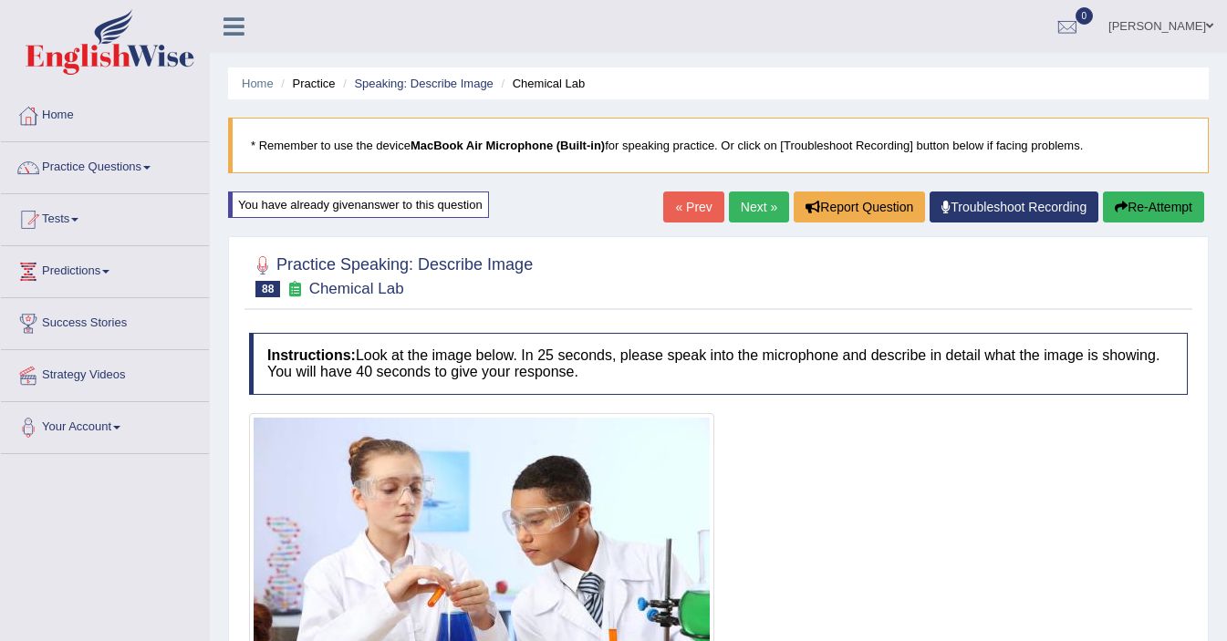
click at [758, 220] on link "Next »" at bounding box center [759, 207] width 60 height 31
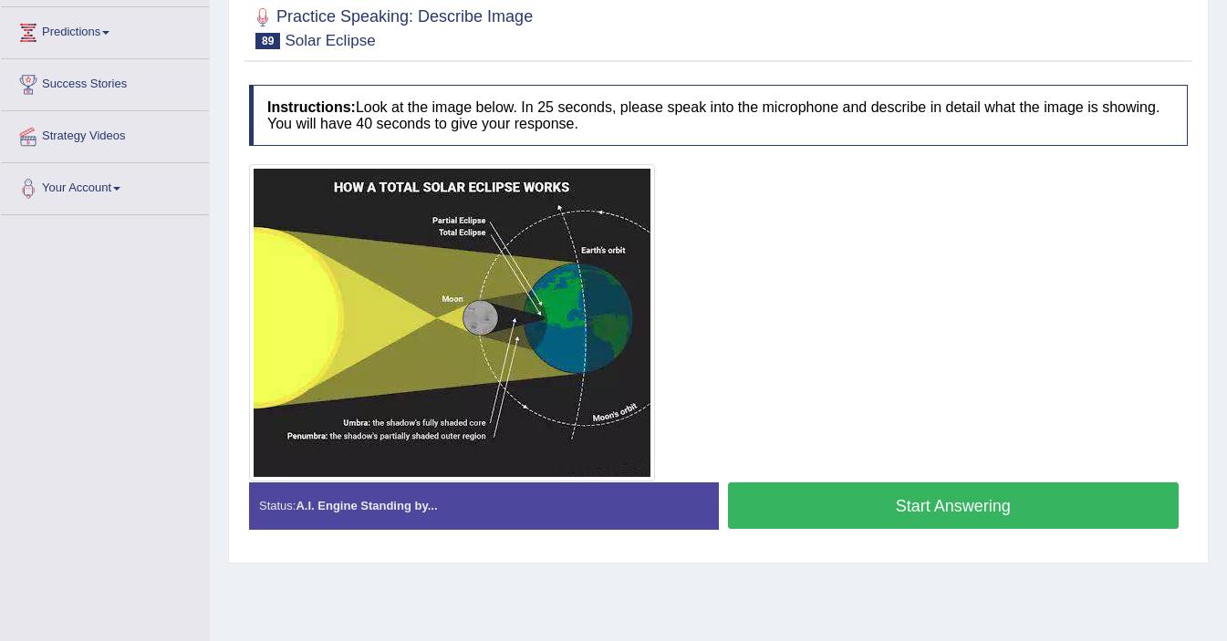
scroll to position [203, 0]
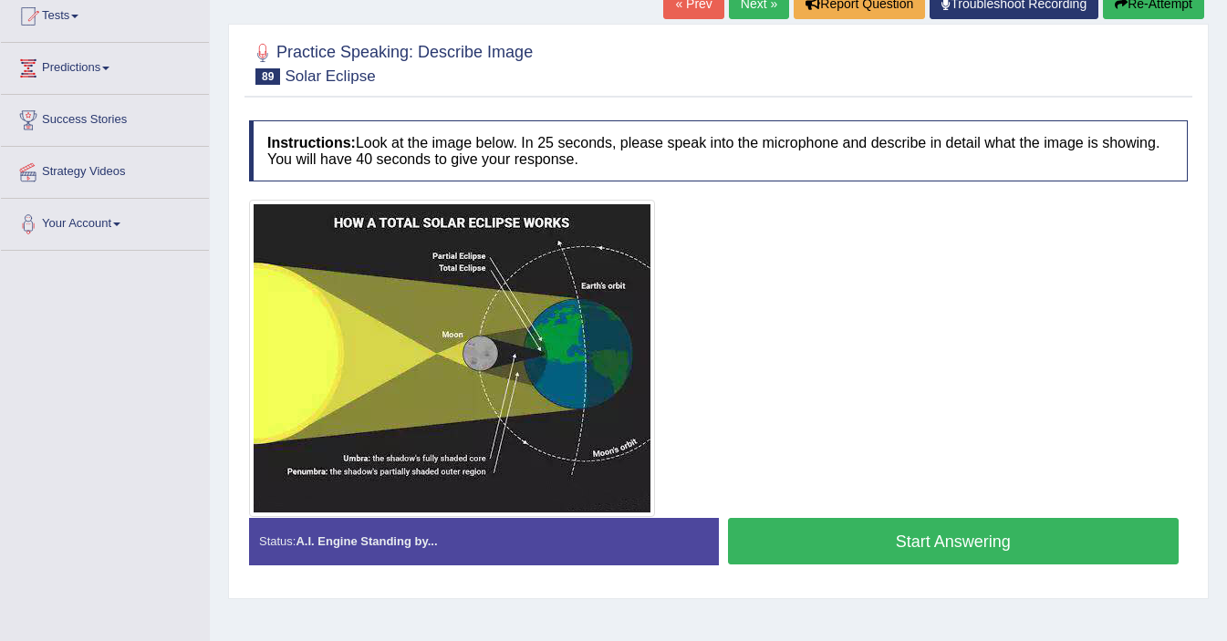
click at [487, 481] on img at bounding box center [452, 358] width 397 height 308
click at [801, 540] on button "Start Answering" at bounding box center [953, 541] width 451 height 47
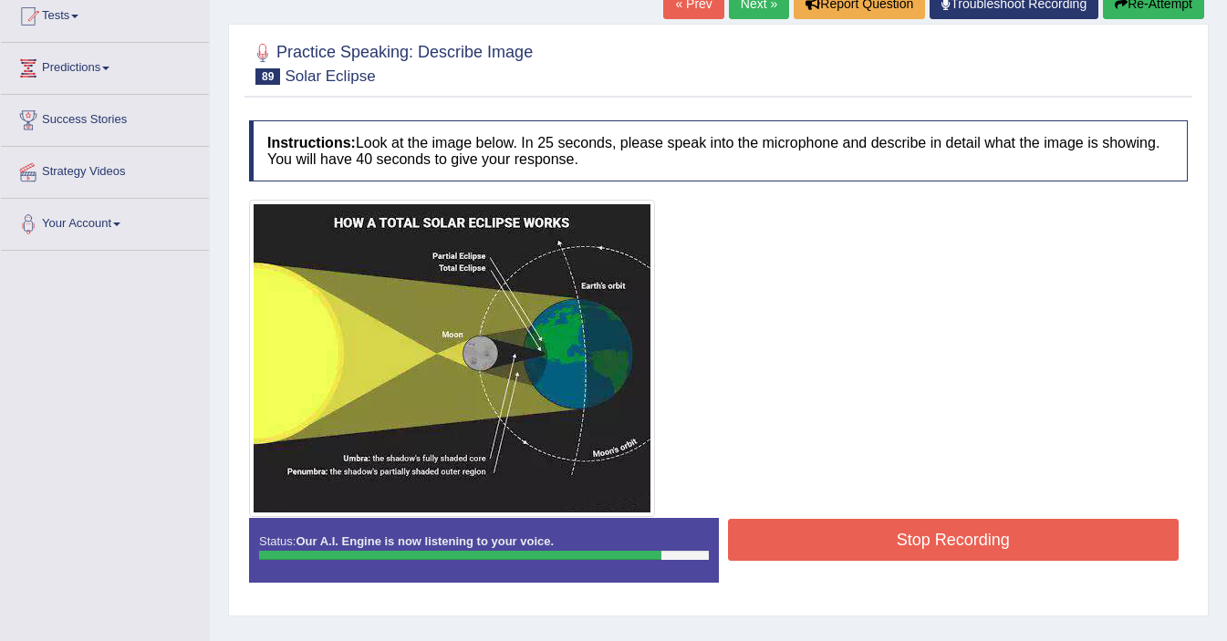
click at [772, 534] on button "Stop Recording" at bounding box center [953, 540] width 451 height 42
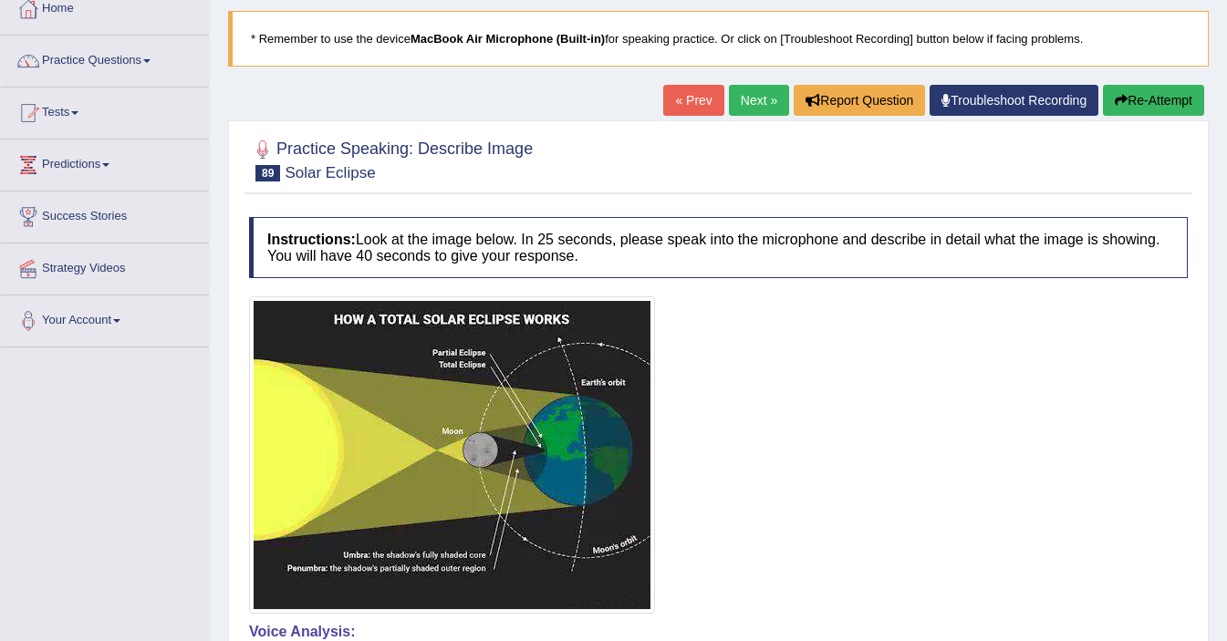
scroll to position [109, 0]
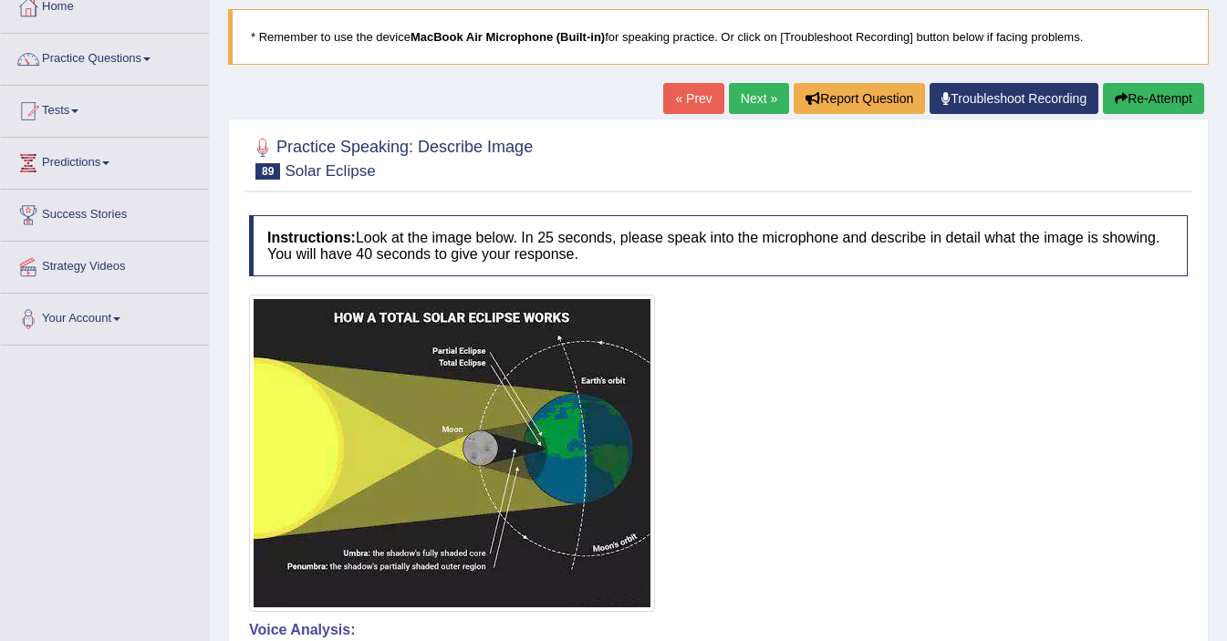
click at [739, 109] on link "Next »" at bounding box center [759, 98] width 60 height 31
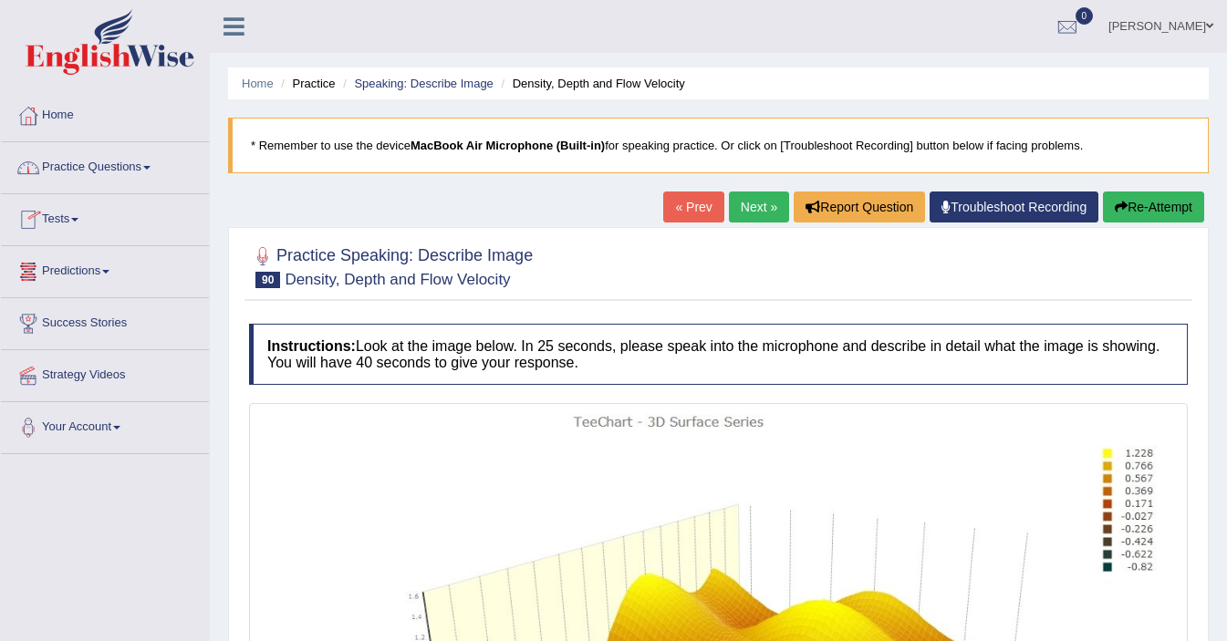
click at [116, 175] on link "Practice Questions" at bounding box center [105, 165] width 208 height 46
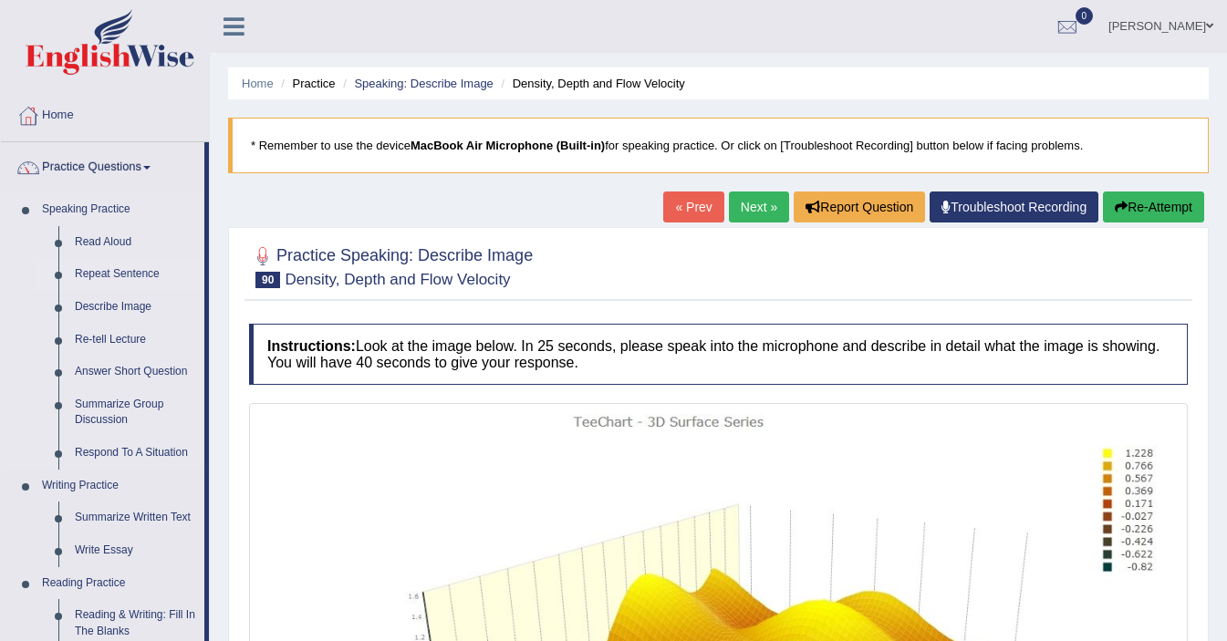
click at [91, 275] on link "Repeat Sentence" at bounding box center [136, 274] width 138 height 33
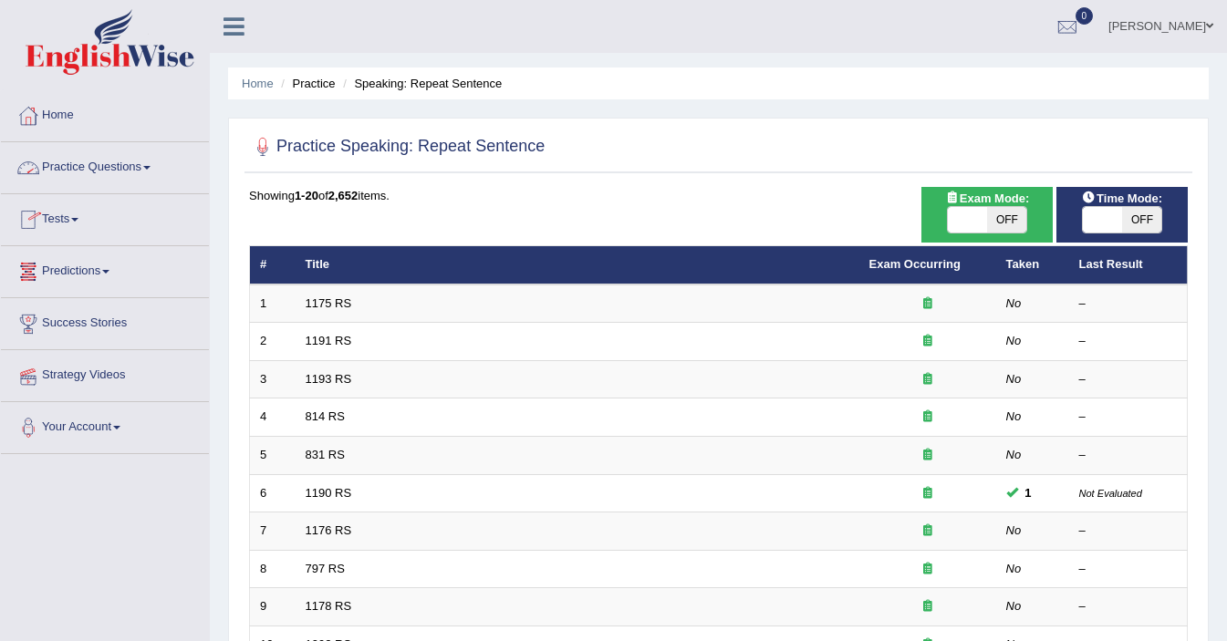
click at [94, 167] on link "Practice Questions" at bounding box center [105, 165] width 208 height 46
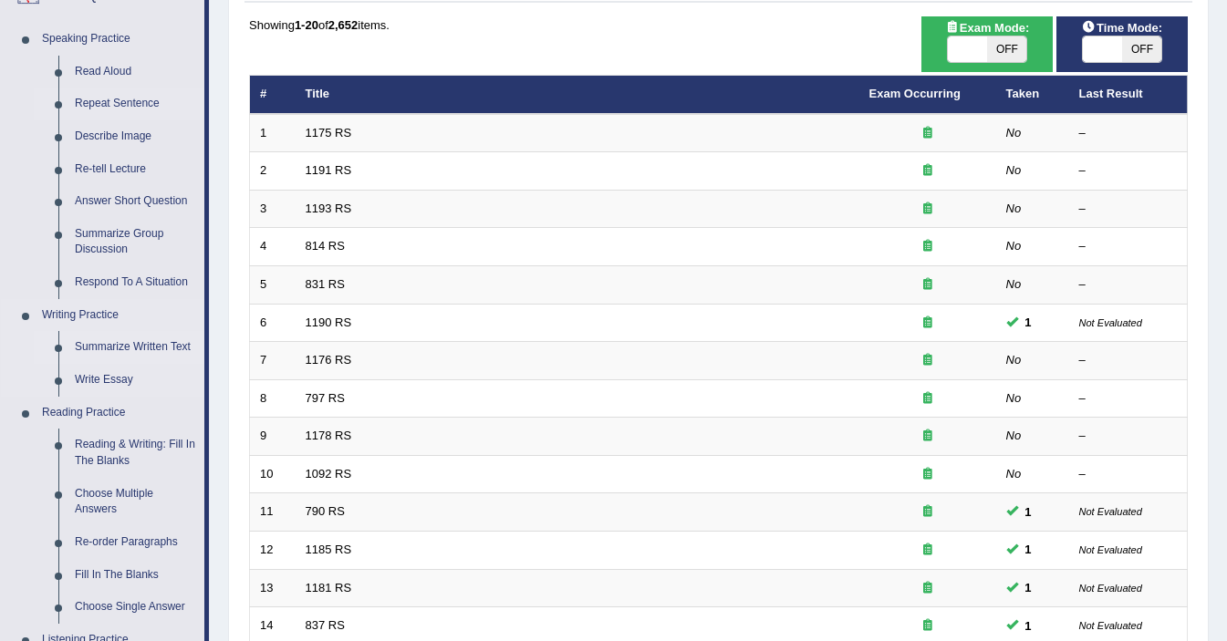
scroll to position [187, 0]
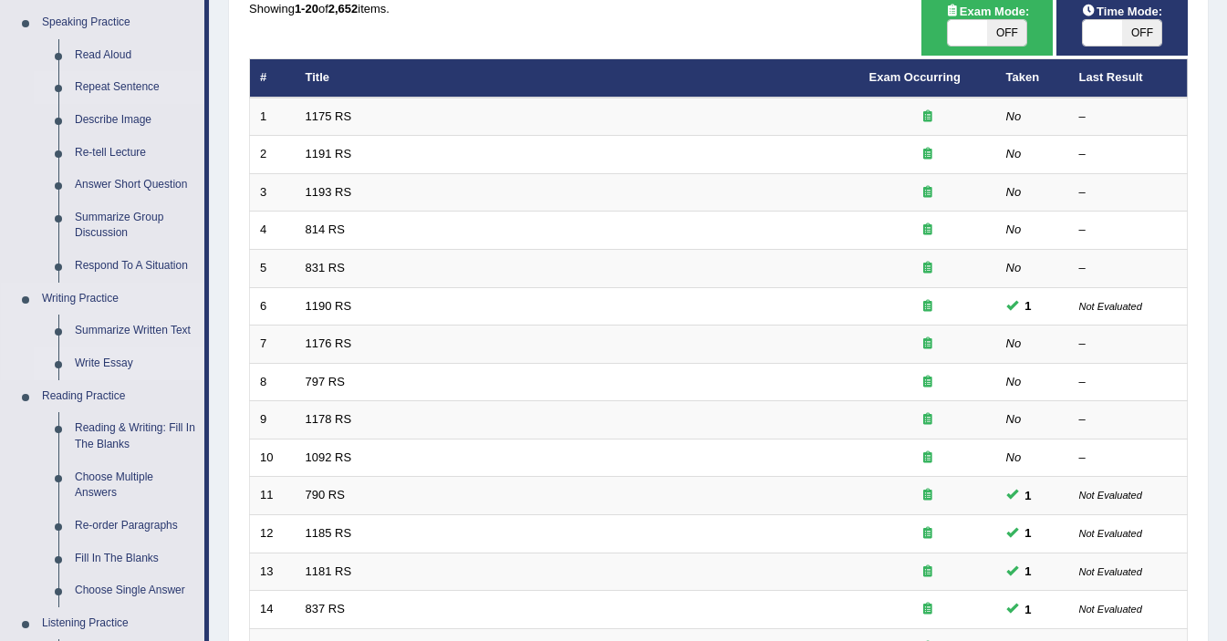
click at [89, 364] on link "Write Essay" at bounding box center [136, 363] width 138 height 33
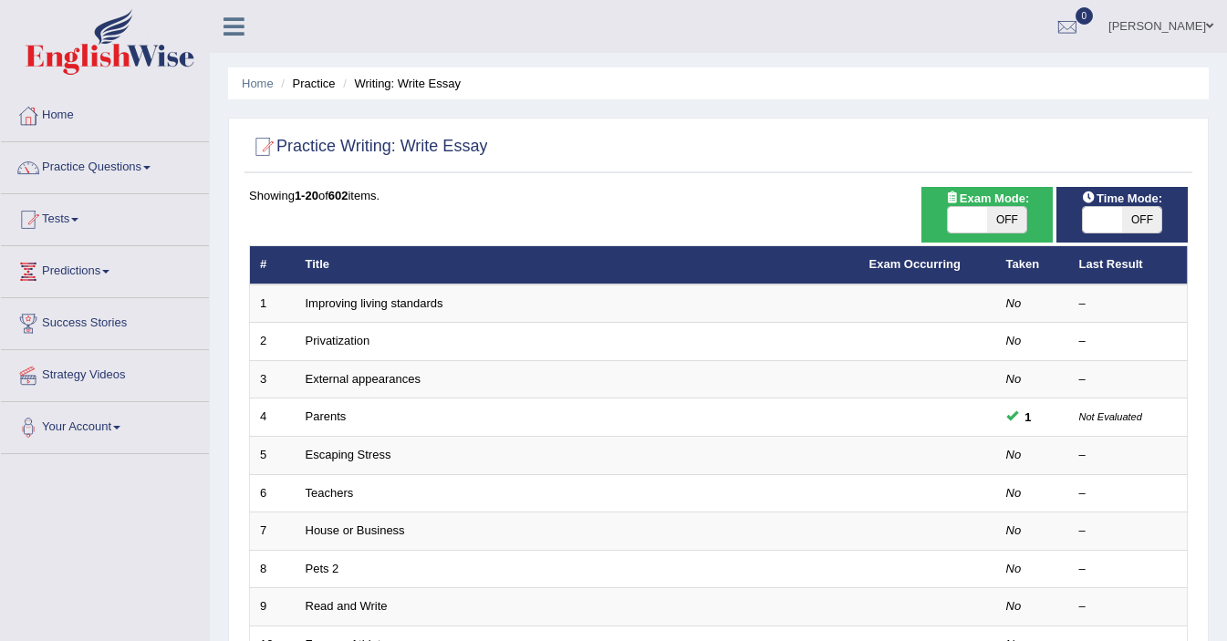
click at [298, 30] on div "[PERSON_NAME] Toggle navigation Username: ElliotM Access Type: Online Subscript…" at bounding box center [718, 26] width 1017 height 53
